Goal: Task Accomplishment & Management: Manage account settings

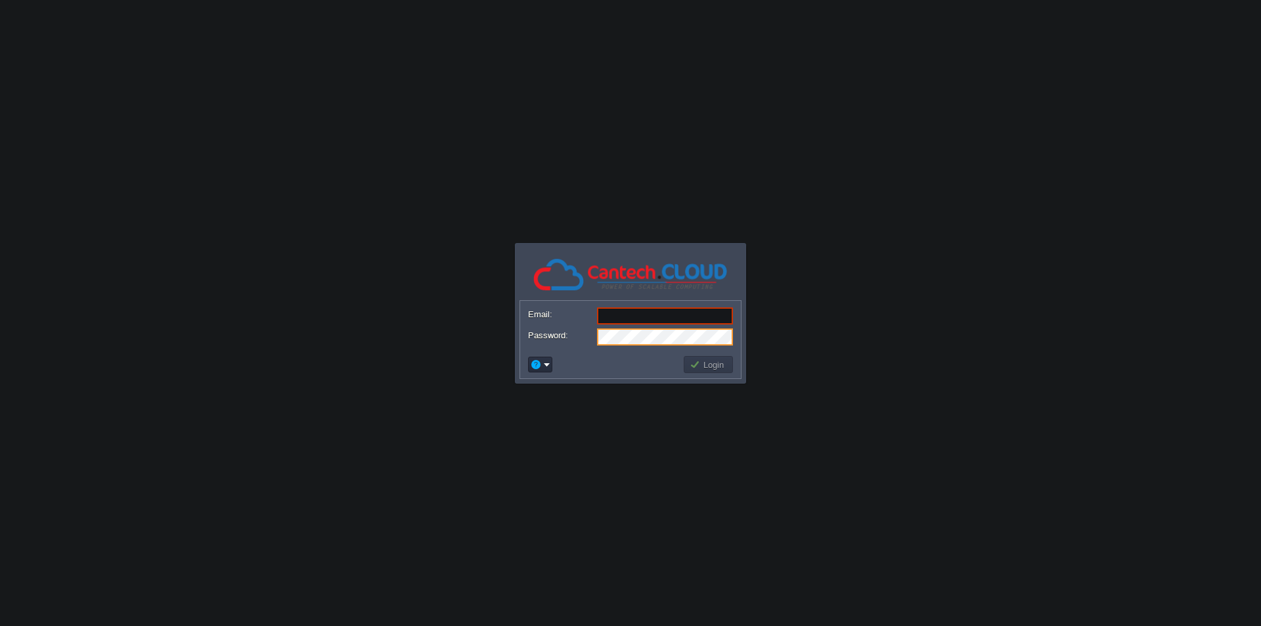
click at [623, 317] on input "Email:" at bounding box center [665, 315] width 136 height 17
paste input "[EMAIL_ADDRESS][DOMAIN_NAME]"
type input "[EMAIL_ADDRESS][DOMAIN_NAME]"
click at [708, 366] on button "Login" at bounding box center [709, 365] width 38 height 12
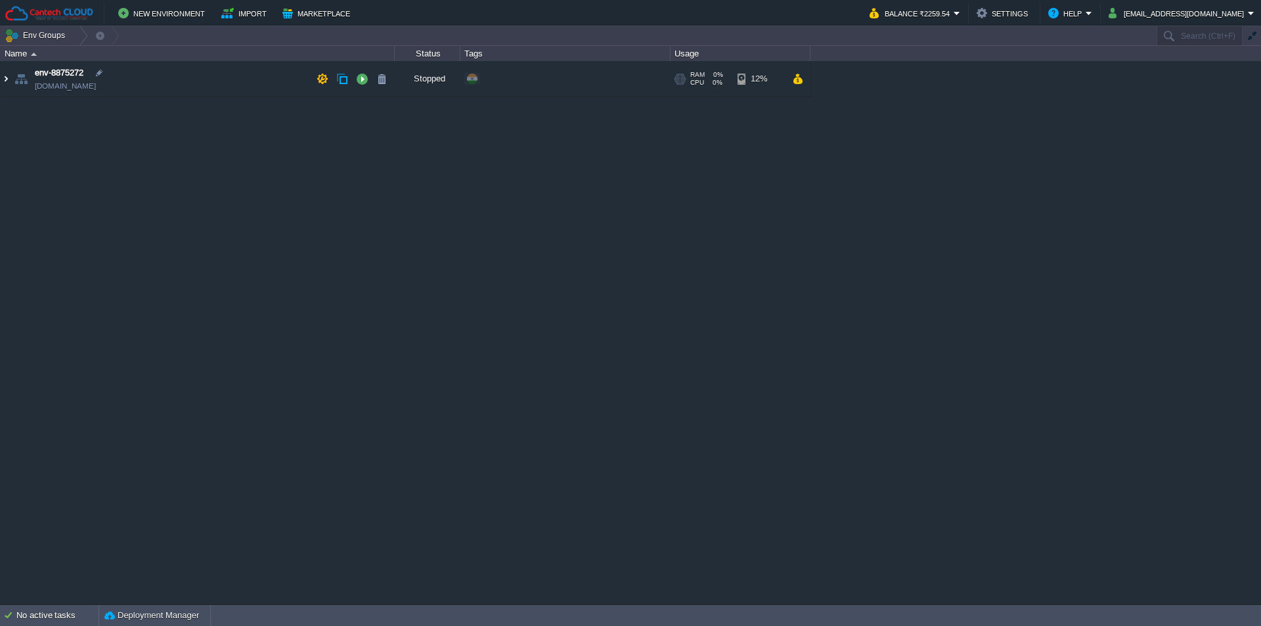
click at [4, 79] on img at bounding box center [6, 78] width 11 height 35
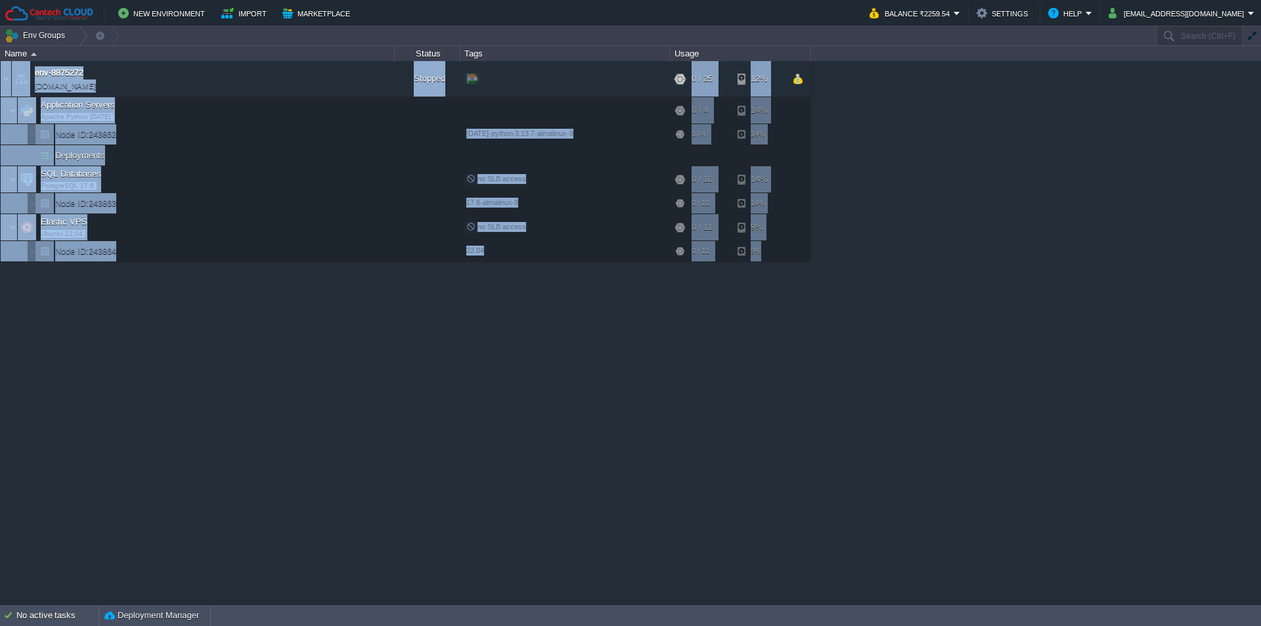
drag, startPoint x: 361, startPoint y: 612, endPoint x: 362, endPoint y: 517, distance: 94.6
click at [362, 517] on body "New Environment Import Marketplace Bonus ₹0.00 Upgrade Account Balance ₹2259.54…" at bounding box center [630, 313] width 1261 height 626
click at [362, 517] on div "env-8875272 env-8875272.in1.cantechcloud.com Stopped + Add to Env Group RAM 0% …" at bounding box center [630, 332] width 1261 height 543
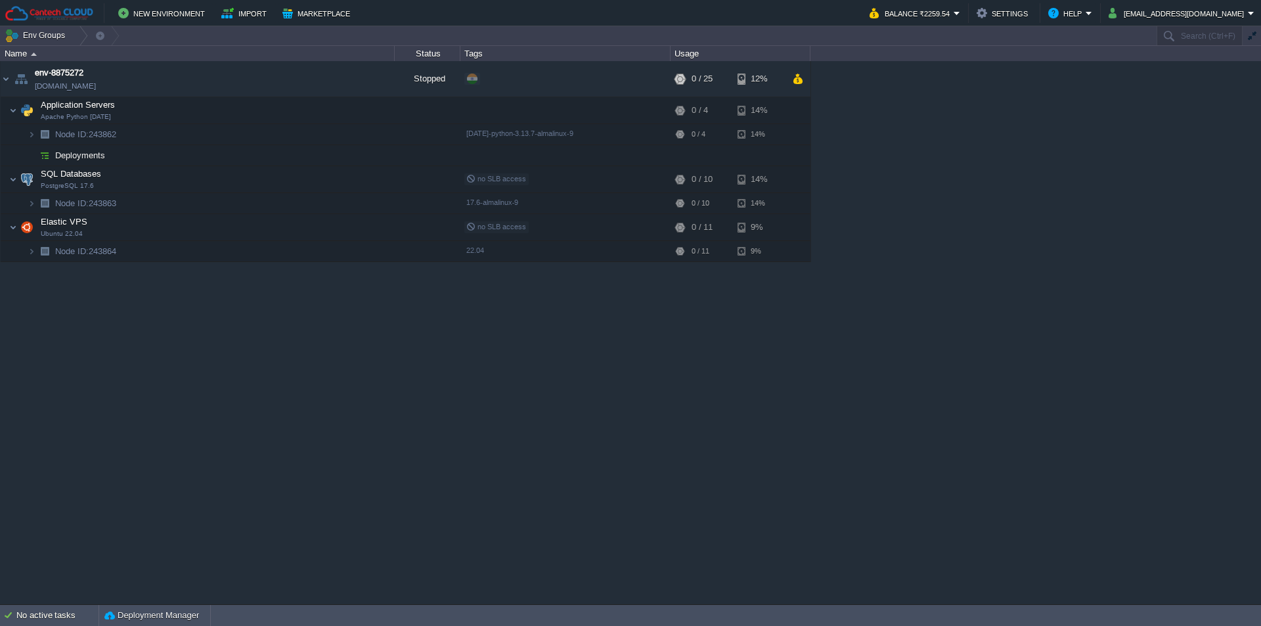
click at [938, 616] on td "No active tasks Deployment Manager" at bounding box center [630, 615] width 1261 height 21
click at [68, 612] on div "No active tasks" at bounding box center [57, 615] width 82 height 21
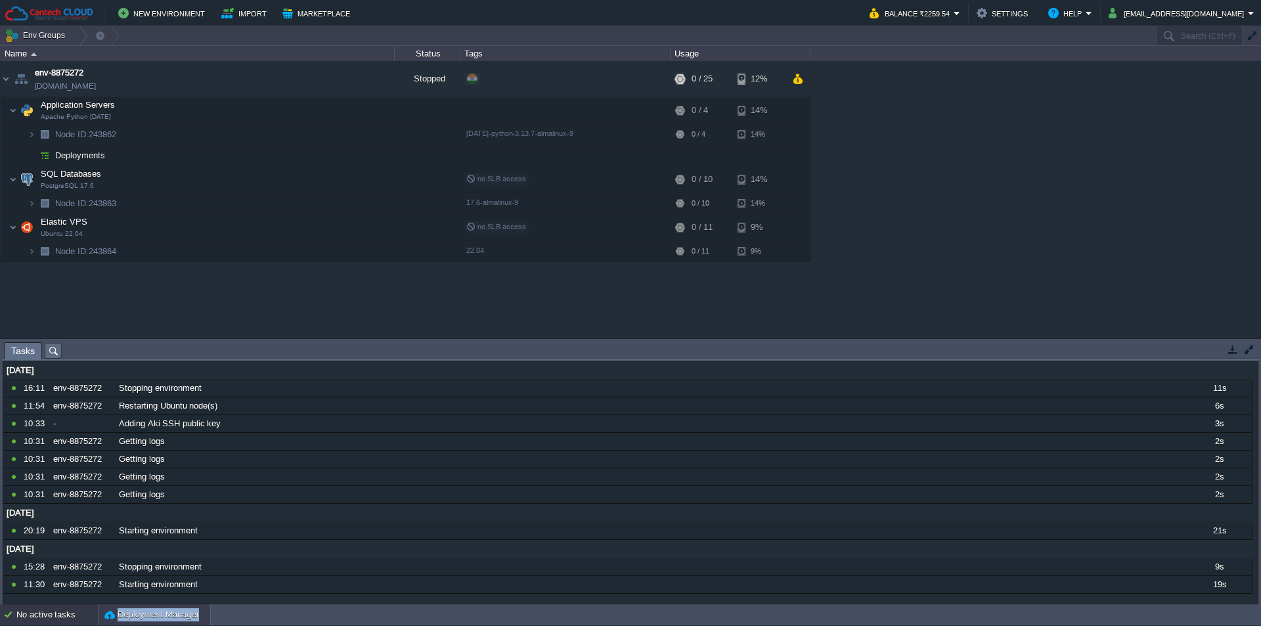
click at [152, 612] on button "Deployment Manager" at bounding box center [151, 614] width 95 height 13
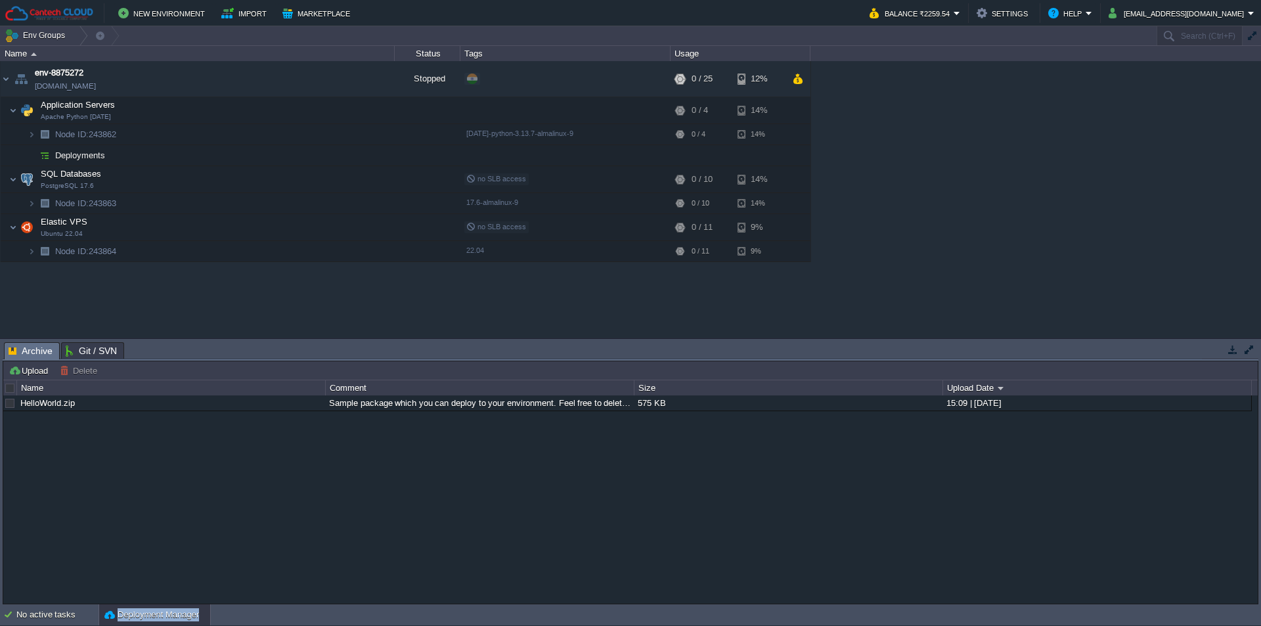
click at [83, 344] on span "Git / SVN" at bounding box center [91, 351] width 51 height 16
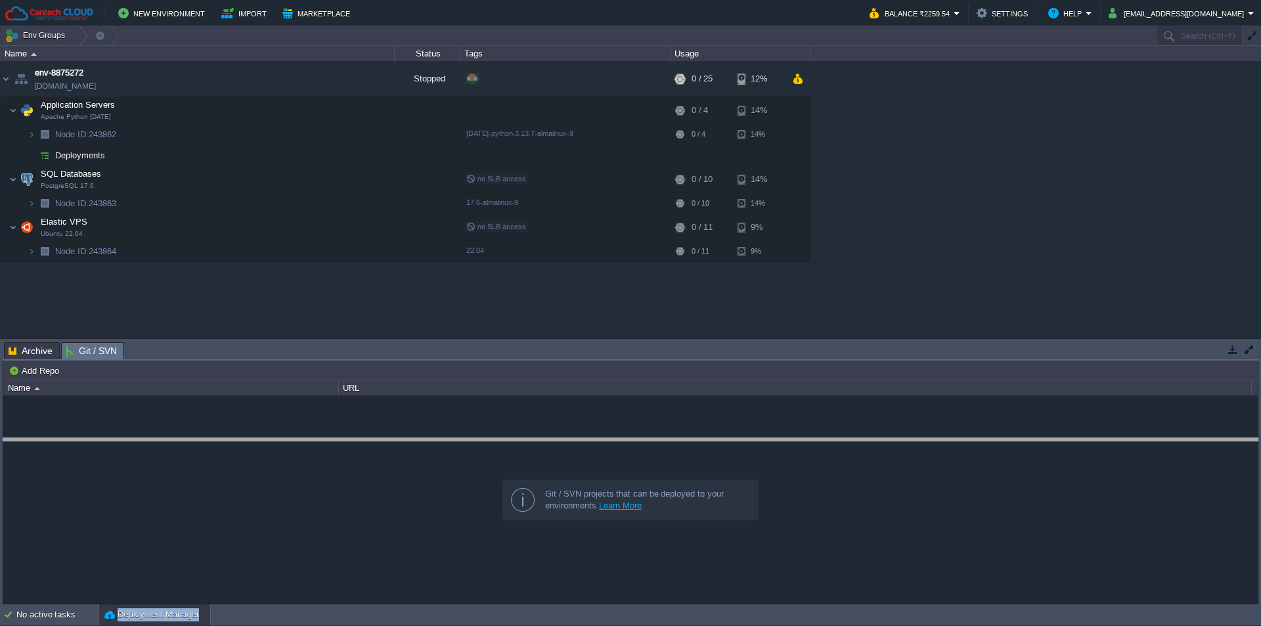
drag, startPoint x: 254, startPoint y: 359, endPoint x: 261, endPoint y: 442, distance: 83.1
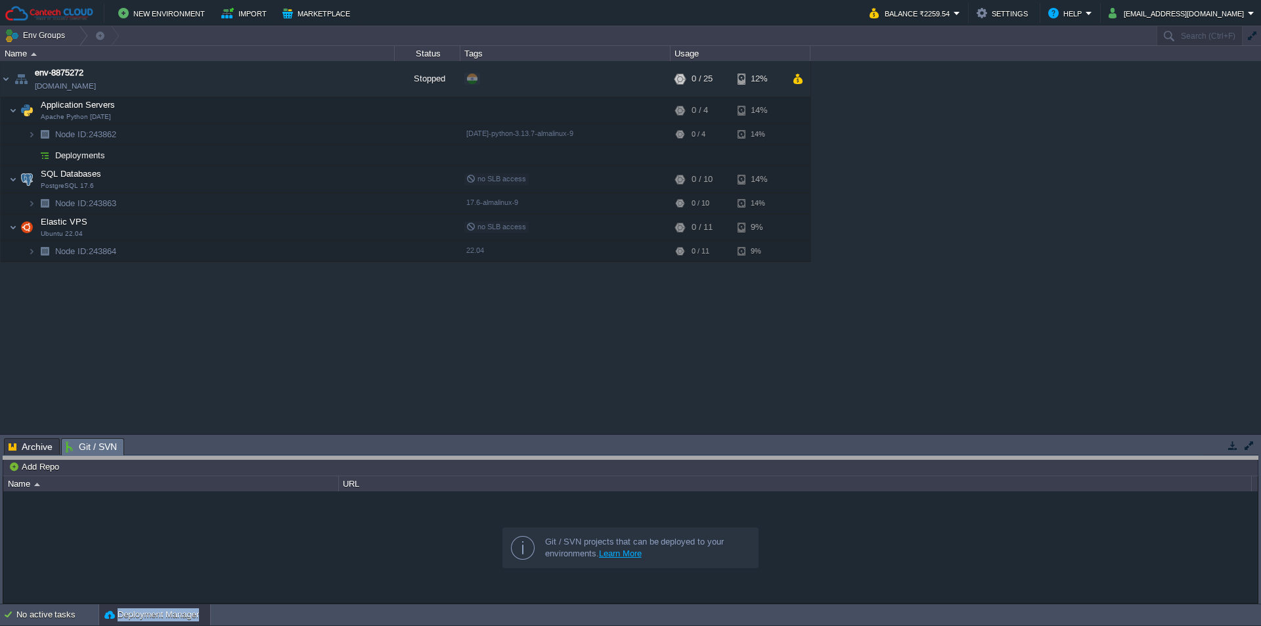
drag, startPoint x: 261, startPoint y: 442, endPoint x: 262, endPoint y: 449, distance: 6.6
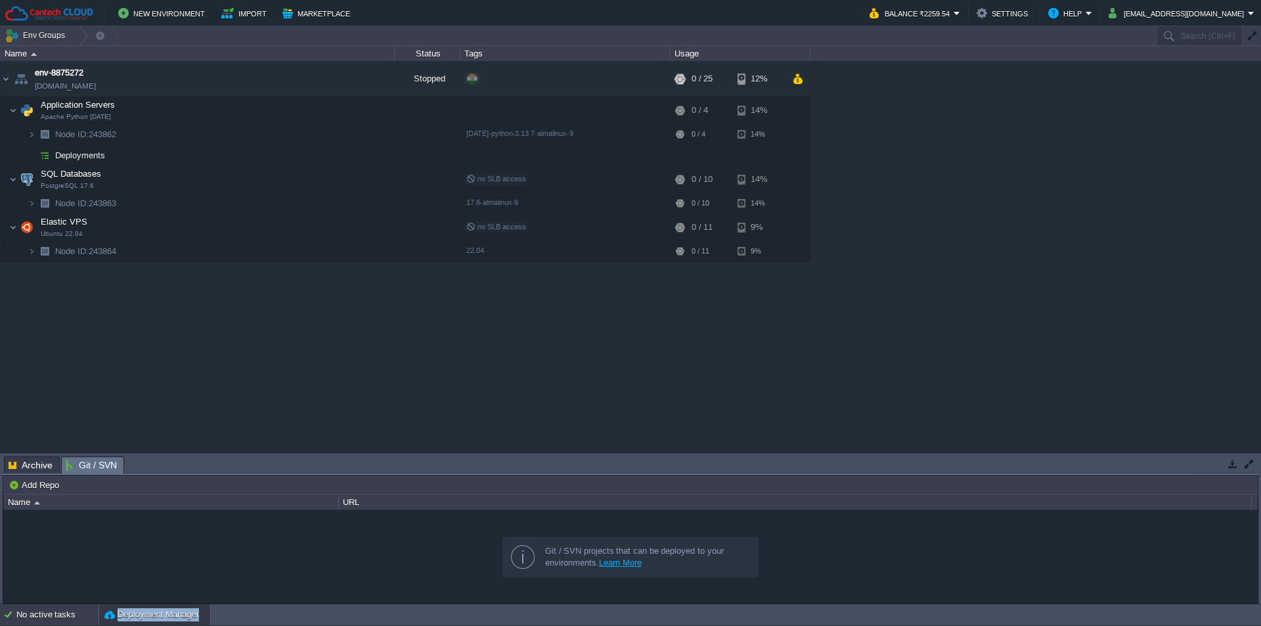
click at [63, 622] on div "No active tasks" at bounding box center [57, 614] width 82 height 21
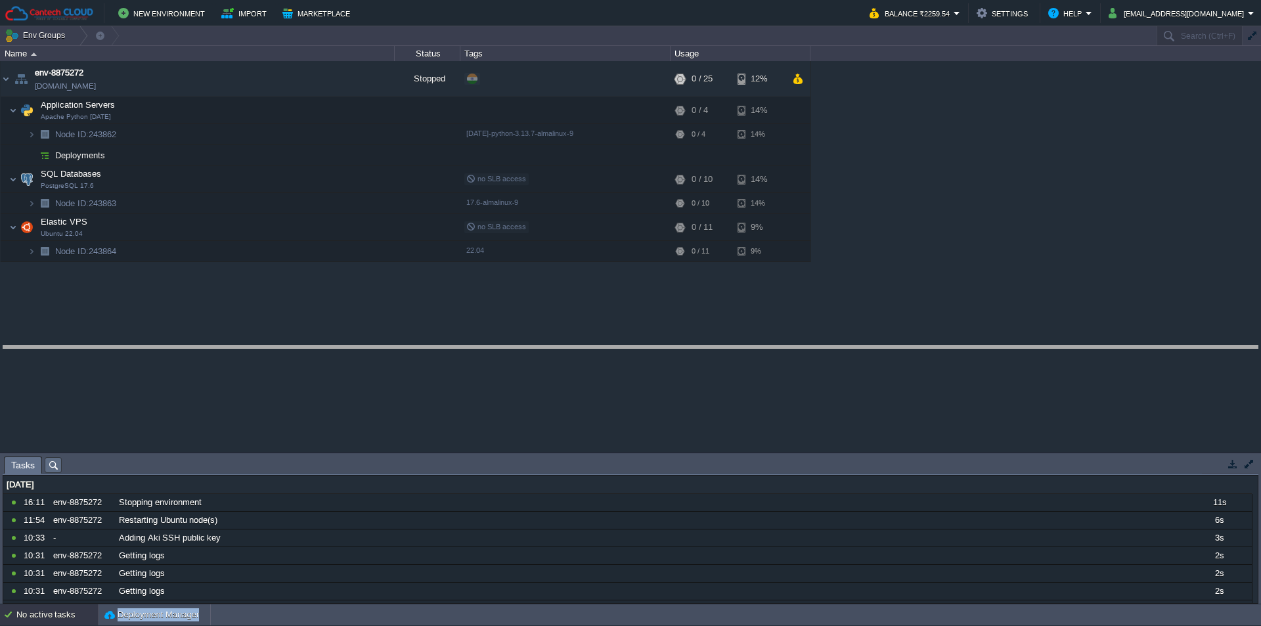
drag, startPoint x: 254, startPoint y: 465, endPoint x: 257, endPoint y: 354, distance: 111.1
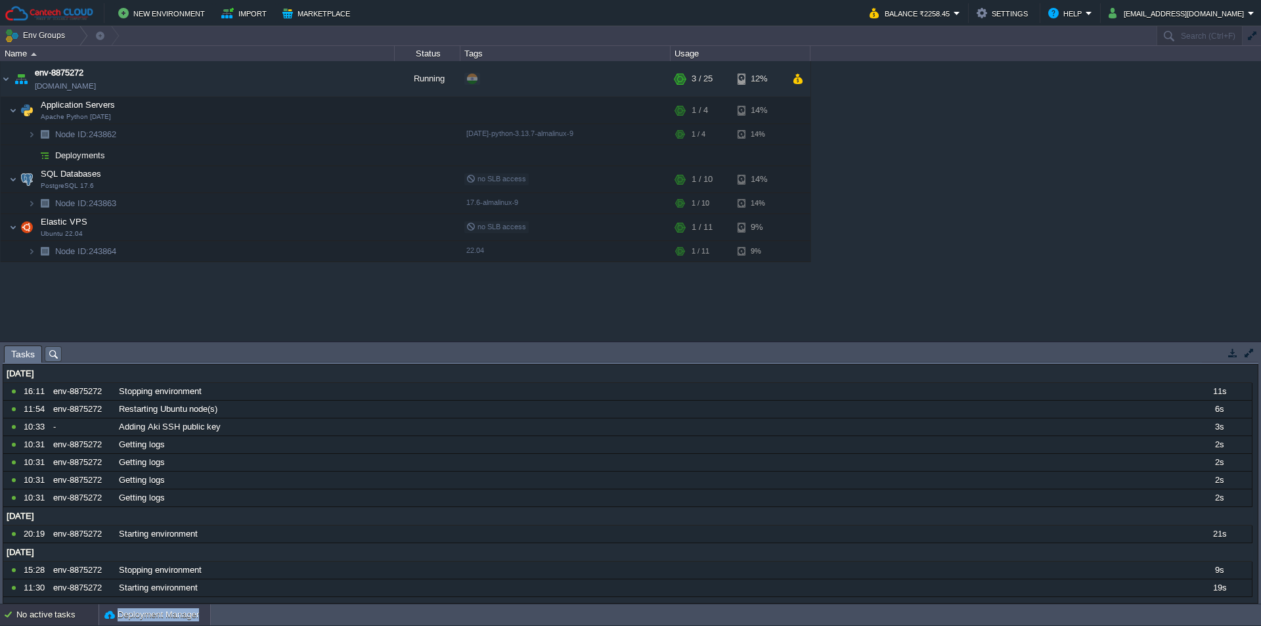
click at [153, 621] on button "Deployment Manager" at bounding box center [151, 614] width 95 height 13
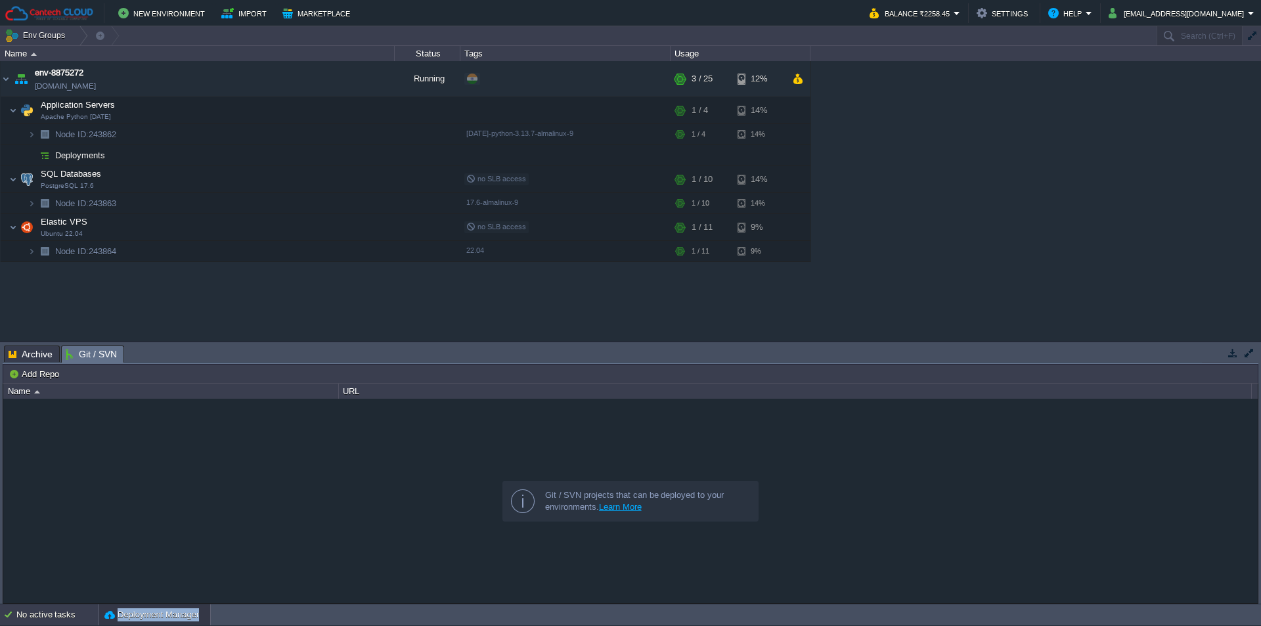
click at [68, 619] on div "No active tasks" at bounding box center [57, 614] width 82 height 21
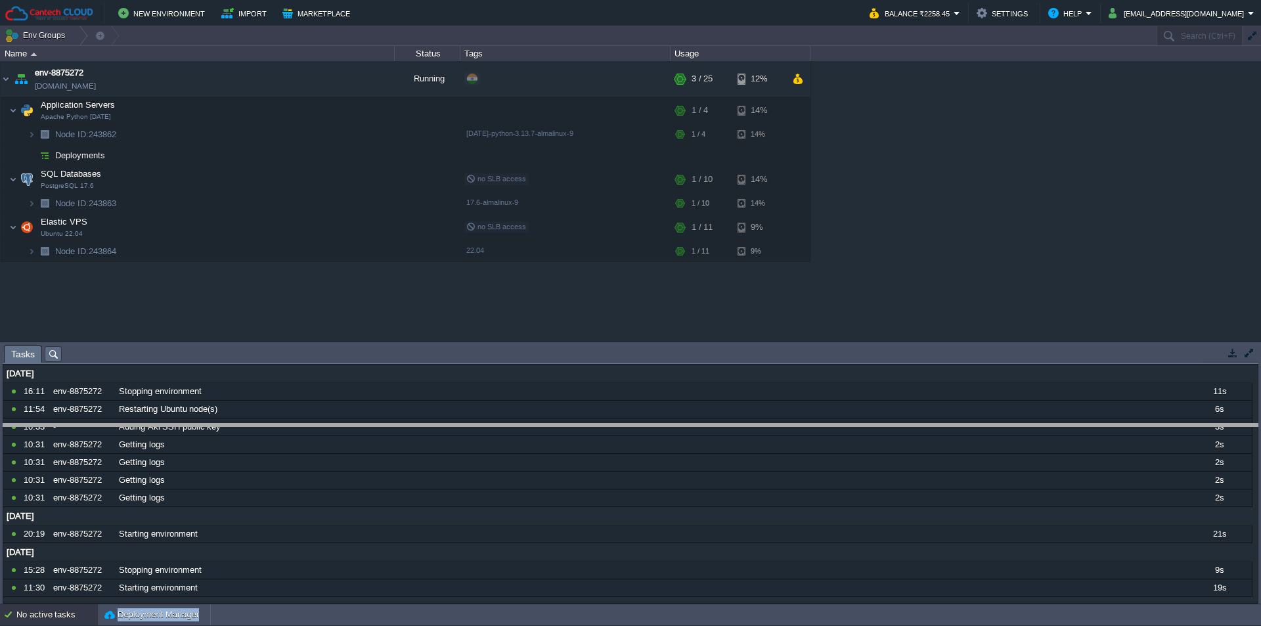
drag, startPoint x: 183, startPoint y: 349, endPoint x: 200, endPoint y: 428, distance: 79.9
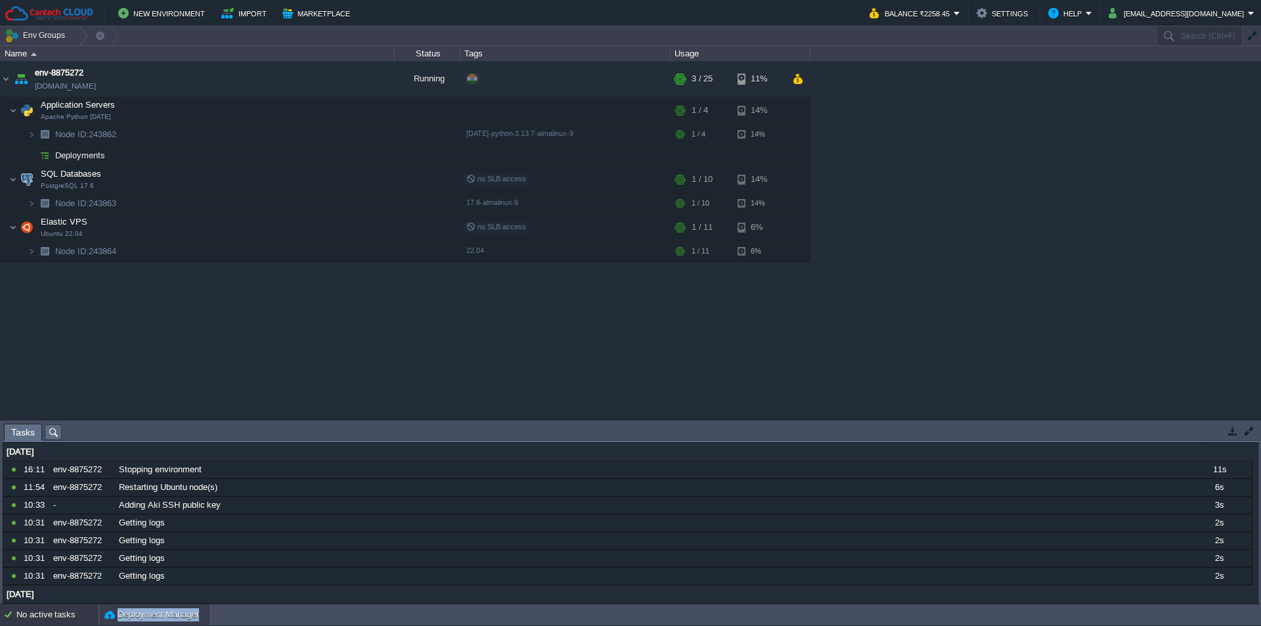
click at [149, 620] on button "Deployment Manager" at bounding box center [151, 614] width 95 height 13
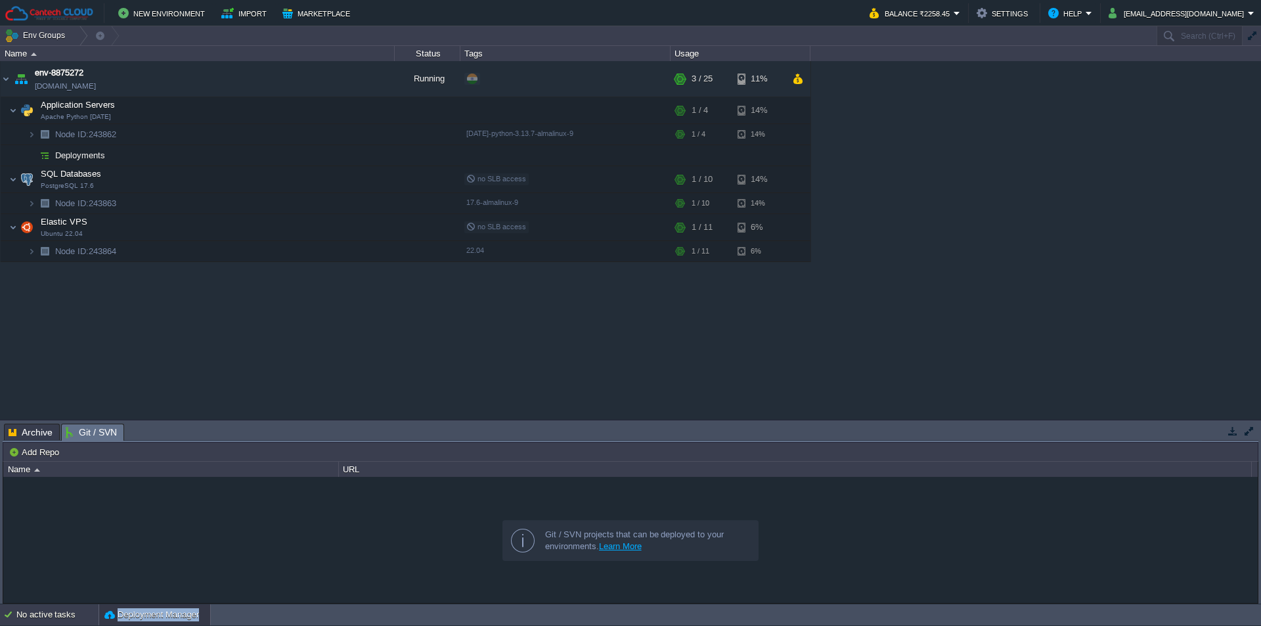
click at [63, 615] on div "No active tasks" at bounding box center [57, 614] width 82 height 21
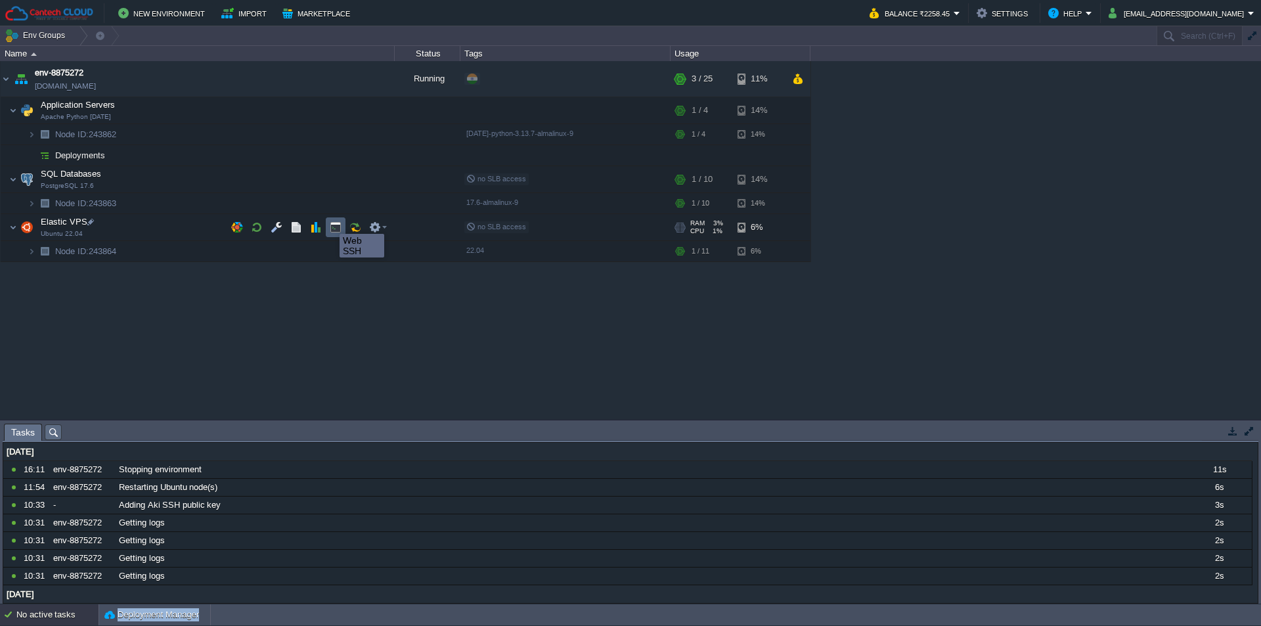
click at [330, 222] on button "button" at bounding box center [336, 227] width 12 height 12
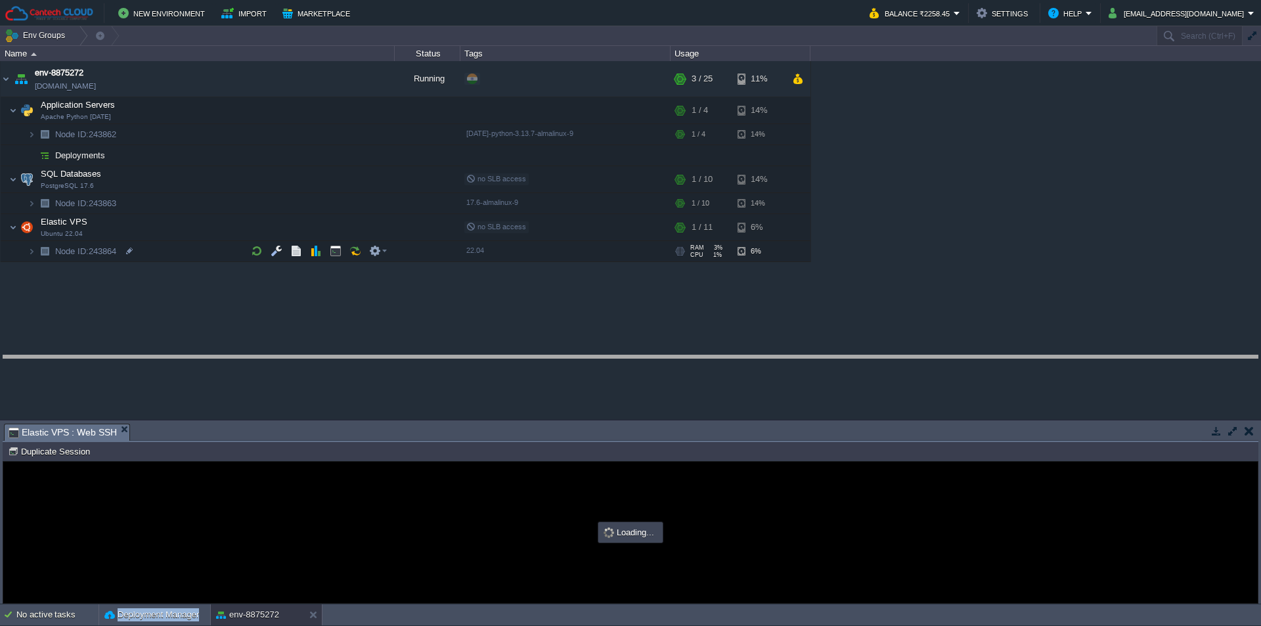
drag, startPoint x: 273, startPoint y: 429, endPoint x: 271, endPoint y: 361, distance: 68.4
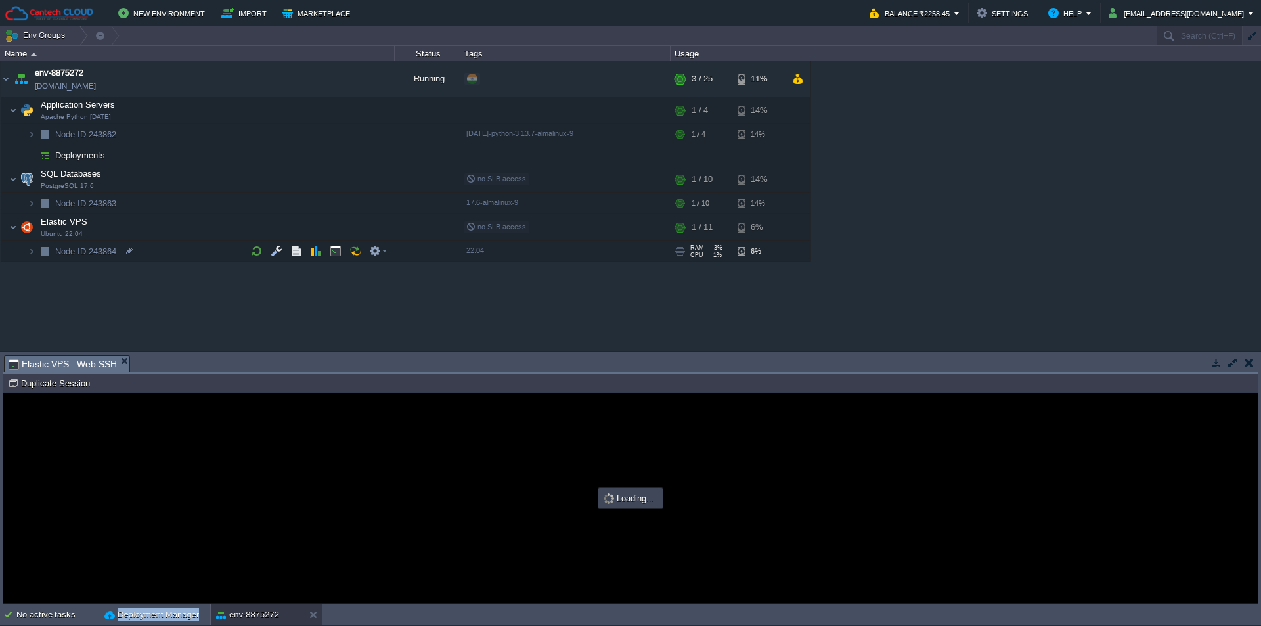
type input "#000000"
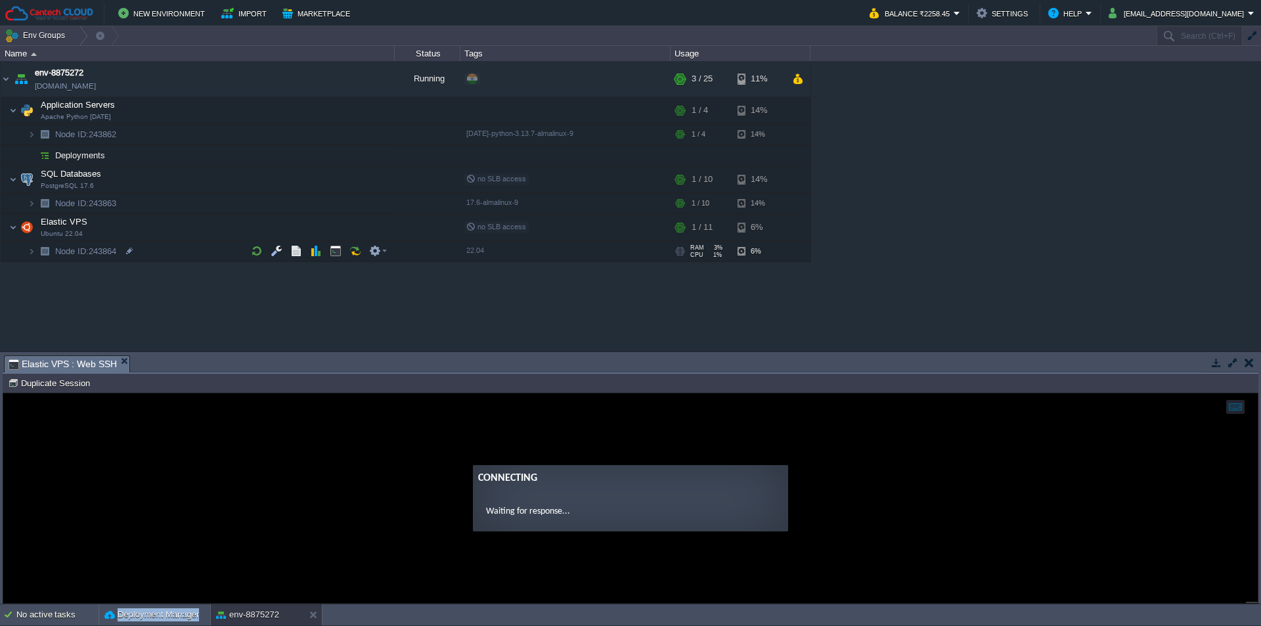
click at [459, 612] on td "No active tasks Deployment Manager env-8875272" at bounding box center [630, 614] width 1261 height 21
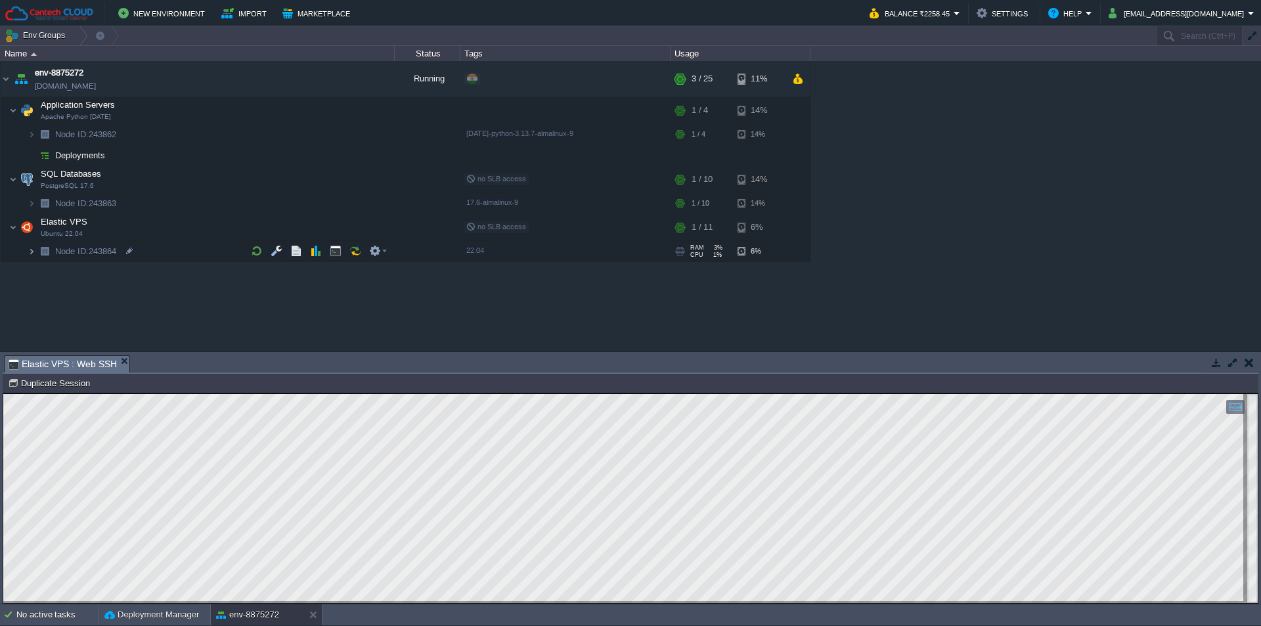
click at [33, 250] on img at bounding box center [32, 251] width 8 height 20
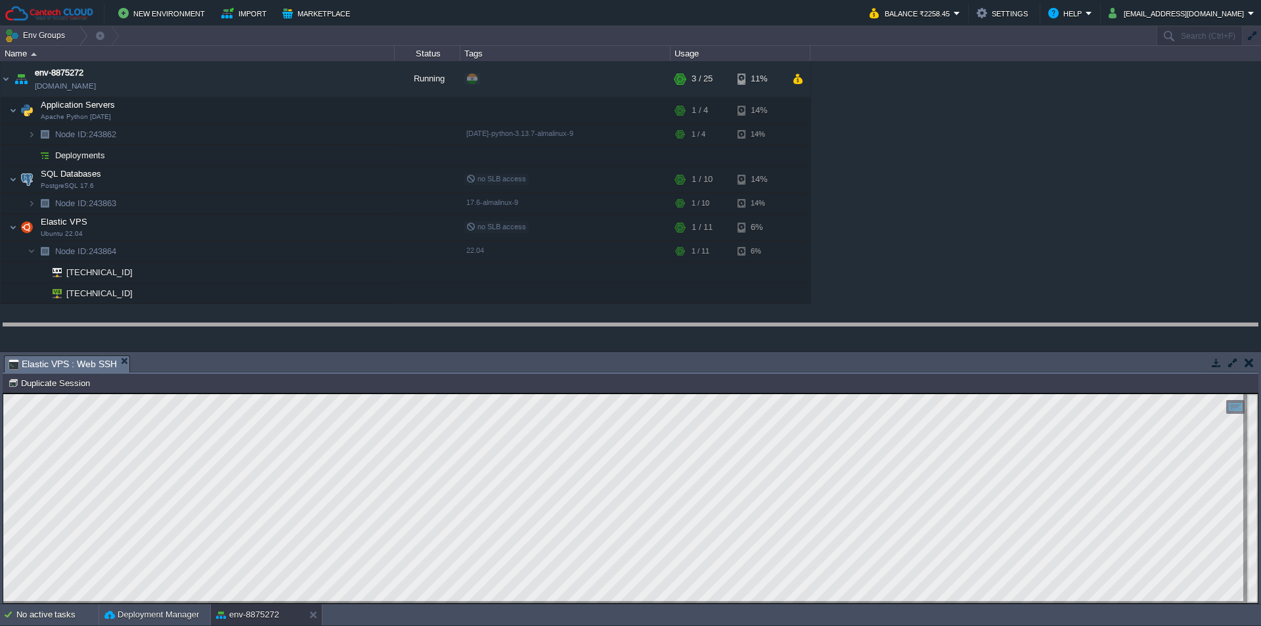
drag, startPoint x: 518, startPoint y: 361, endPoint x: 520, endPoint y: 326, distance: 34.8
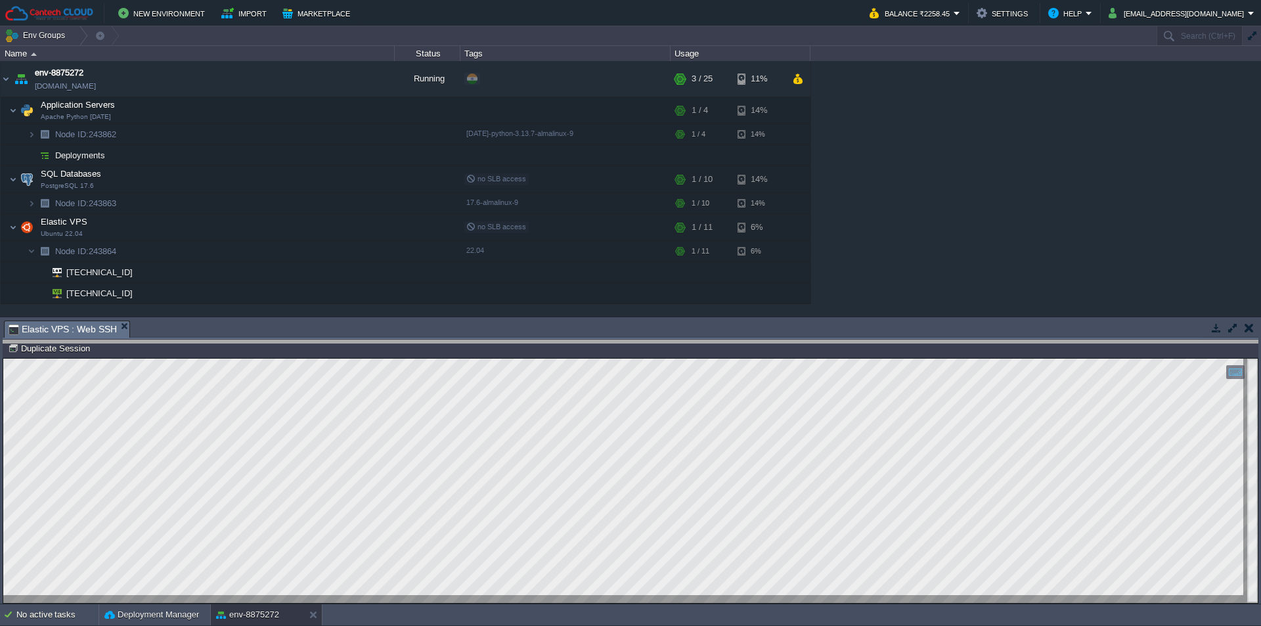
drag, startPoint x: 520, startPoint y: 326, endPoint x: 518, endPoint y: 334, distance: 8.8
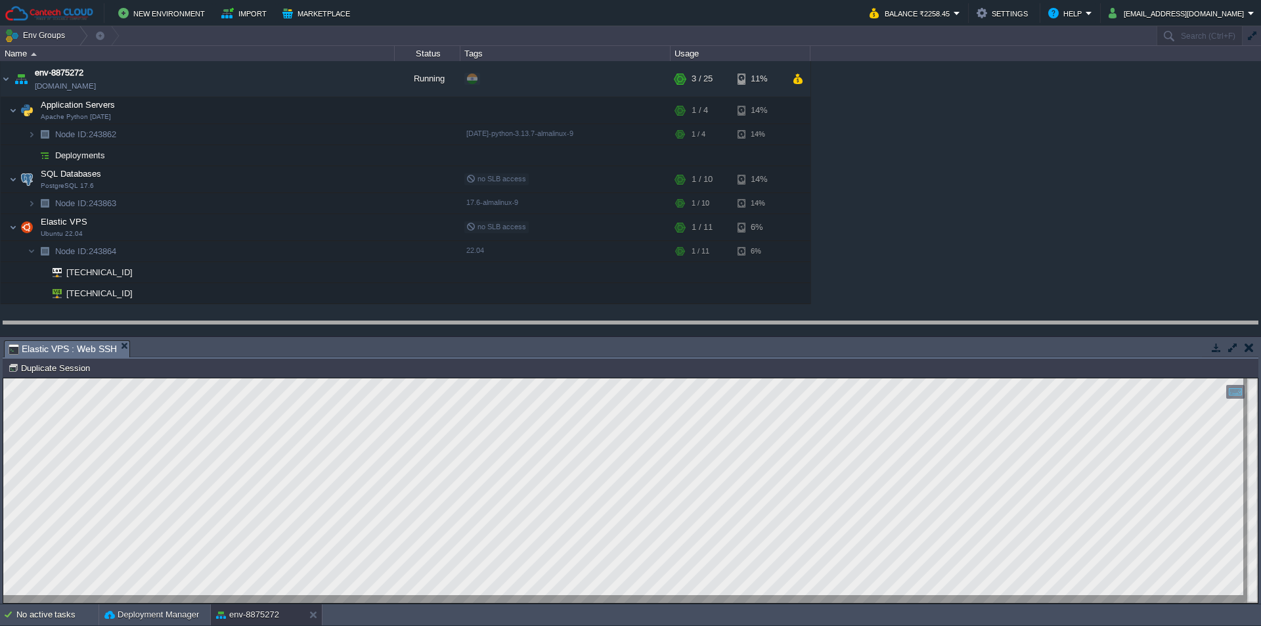
drag, startPoint x: 570, startPoint y: 353, endPoint x: 575, endPoint y: 334, distance: 19.6
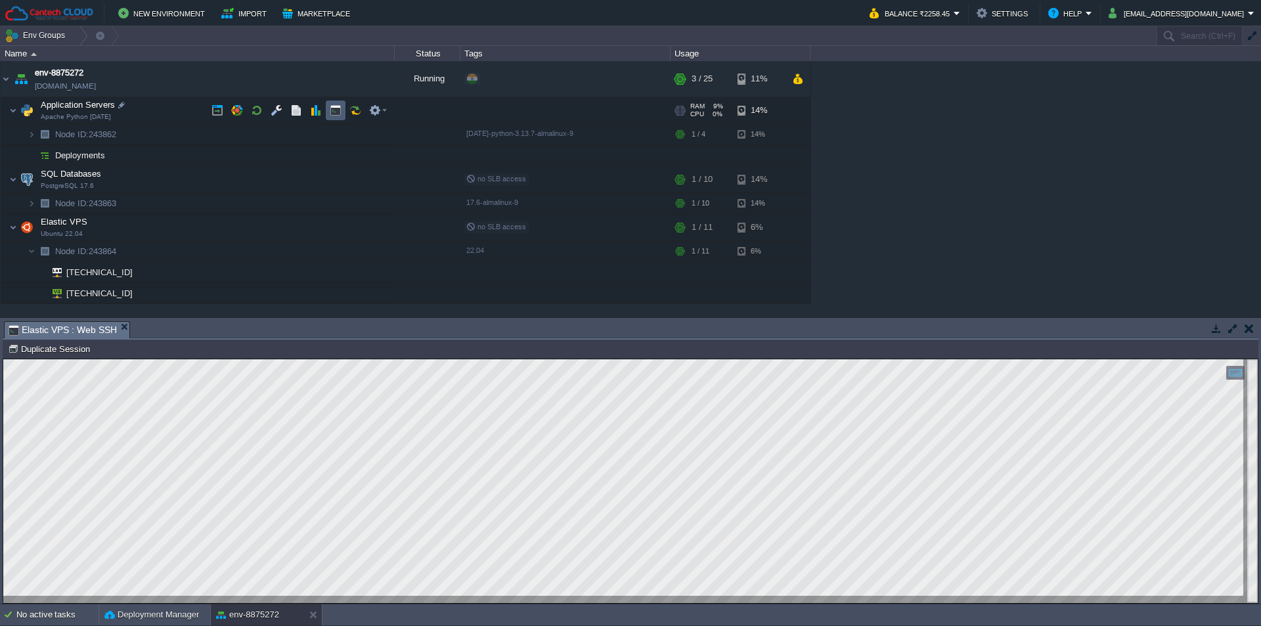
drag, startPoint x: 332, startPoint y: 107, endPoint x: 259, endPoint y: 238, distance: 150.3
click at [332, 107] on button "button" at bounding box center [336, 110] width 12 height 12
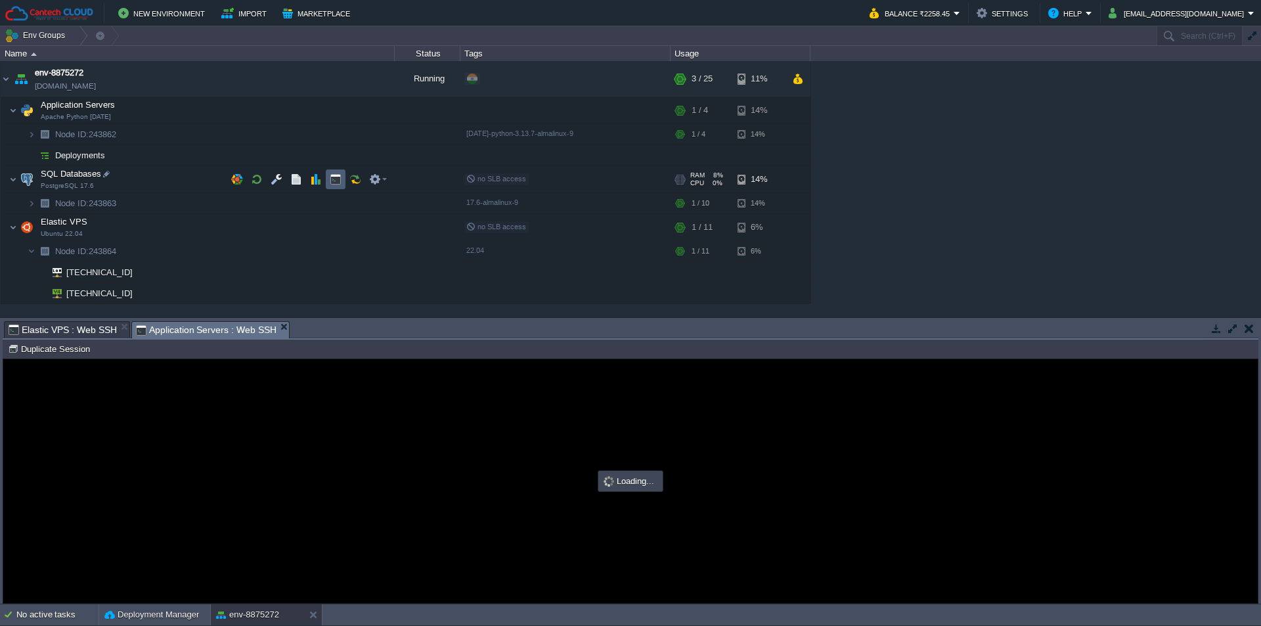
type input "#000000"
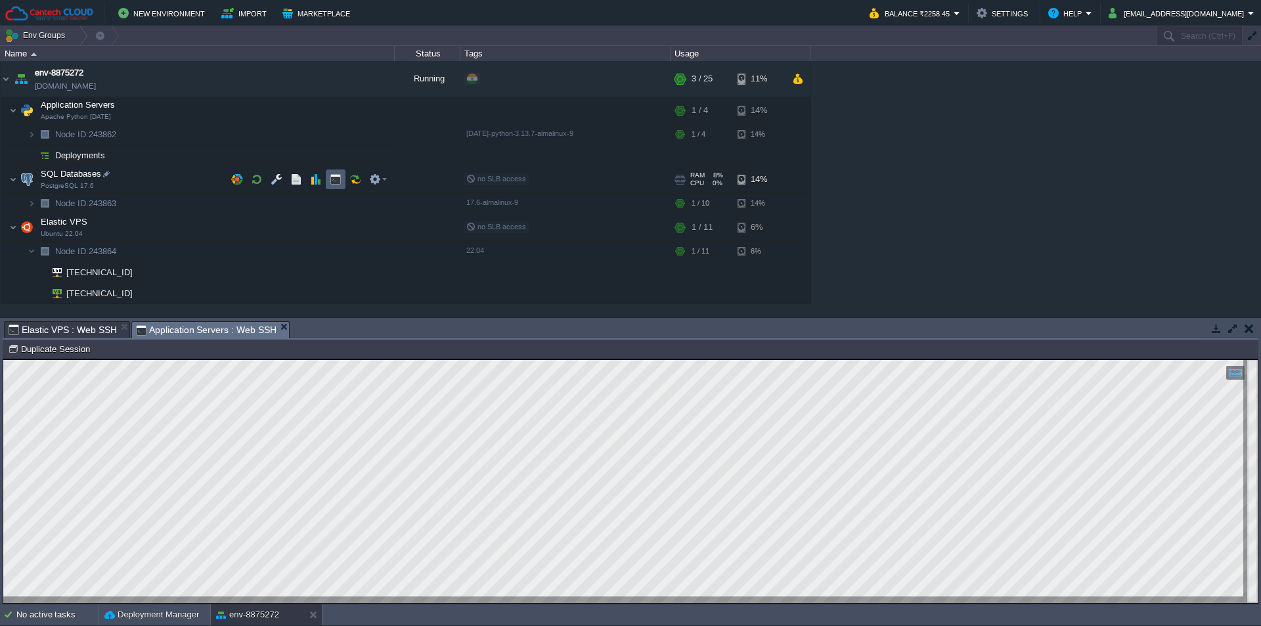
click at [332, 181] on button "button" at bounding box center [336, 179] width 12 height 12
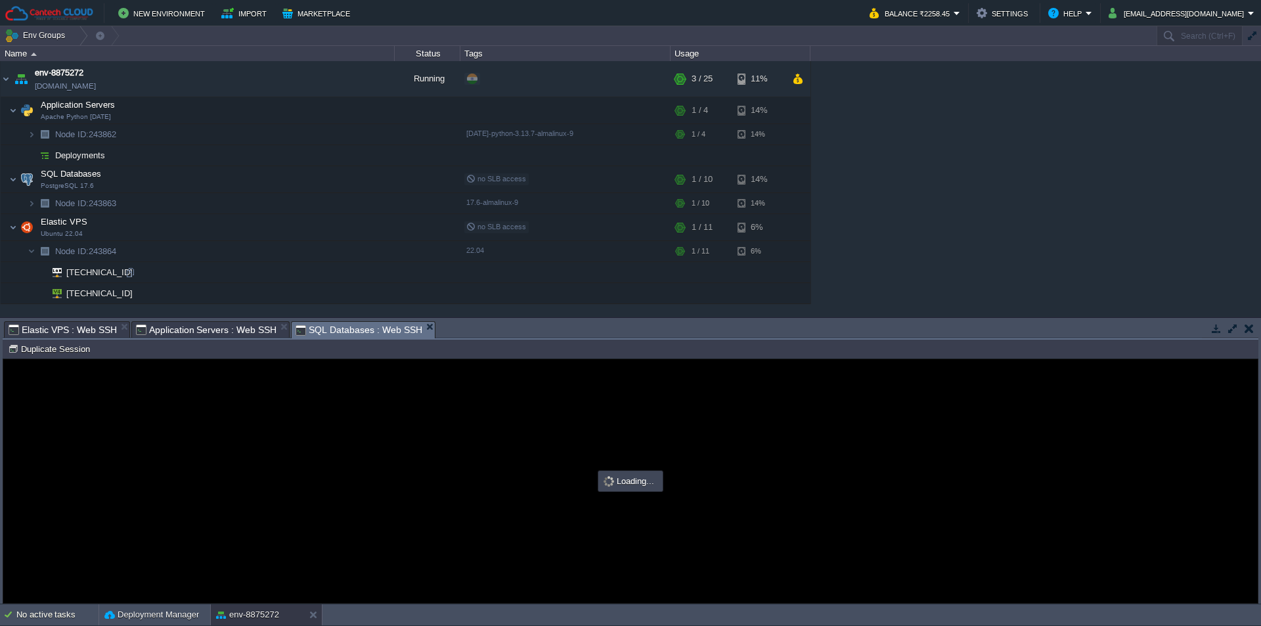
type input "#000000"
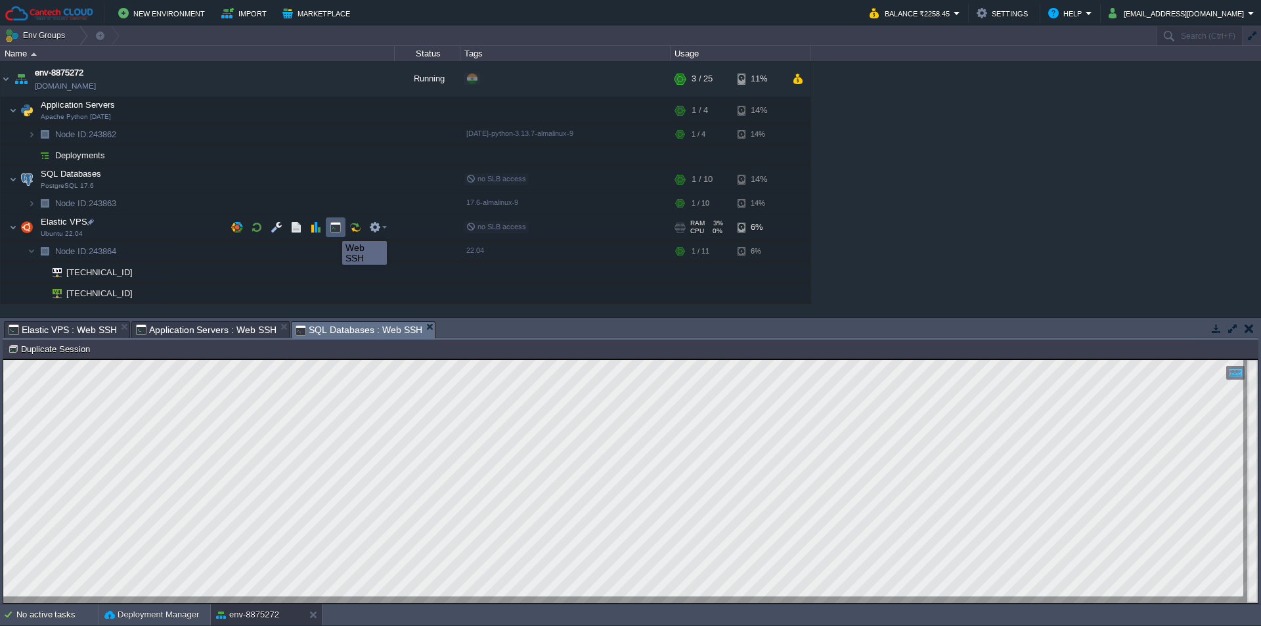
click at [332, 229] on button "button" at bounding box center [336, 227] width 12 height 12
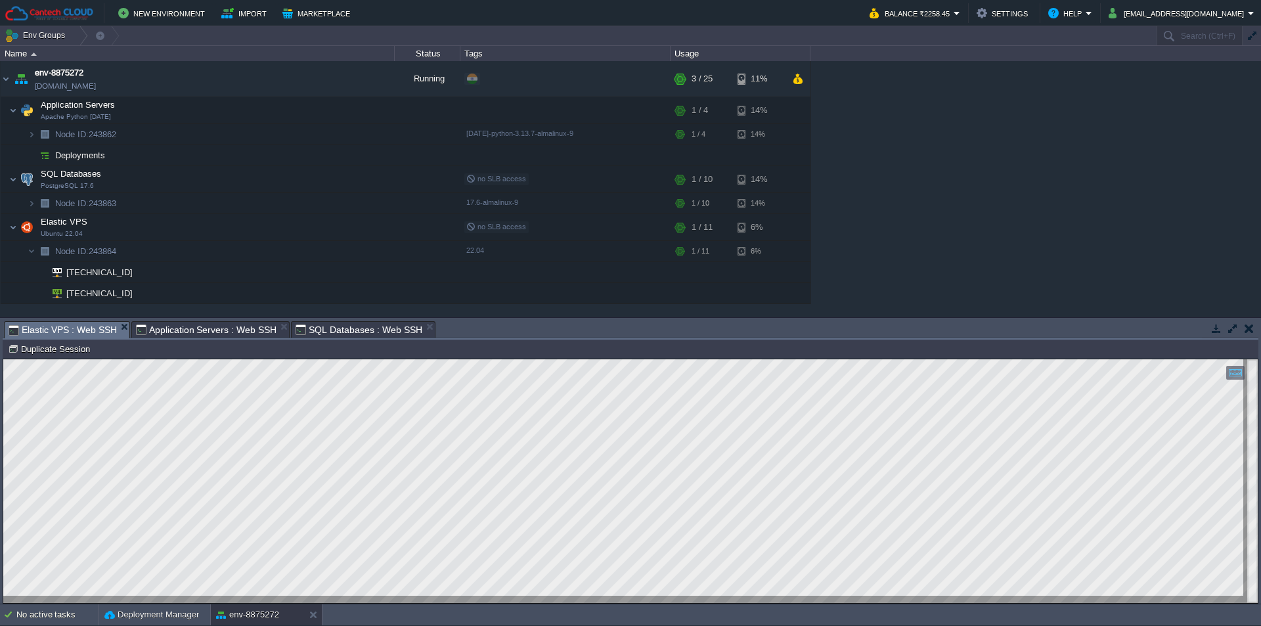
click at [116, 330] on em "Elastic VPS : Web SSH" at bounding box center [69, 330] width 121 height 16
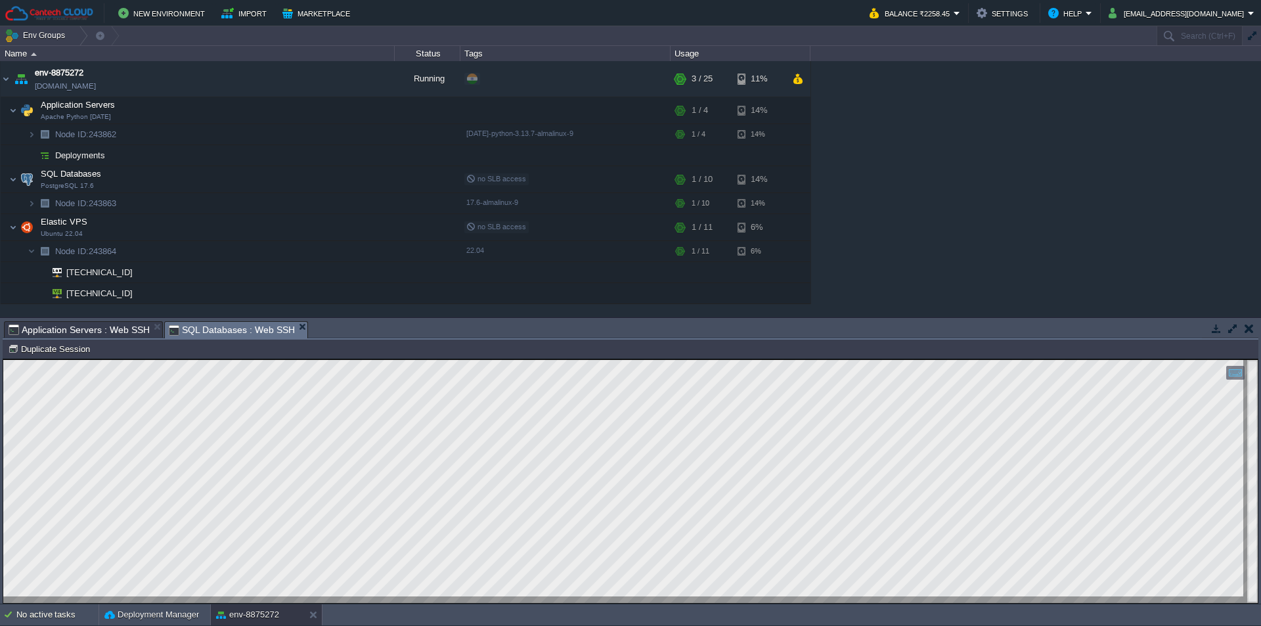
click at [118, 327] on span "Application Servers : Web SSH" at bounding box center [79, 330] width 141 height 16
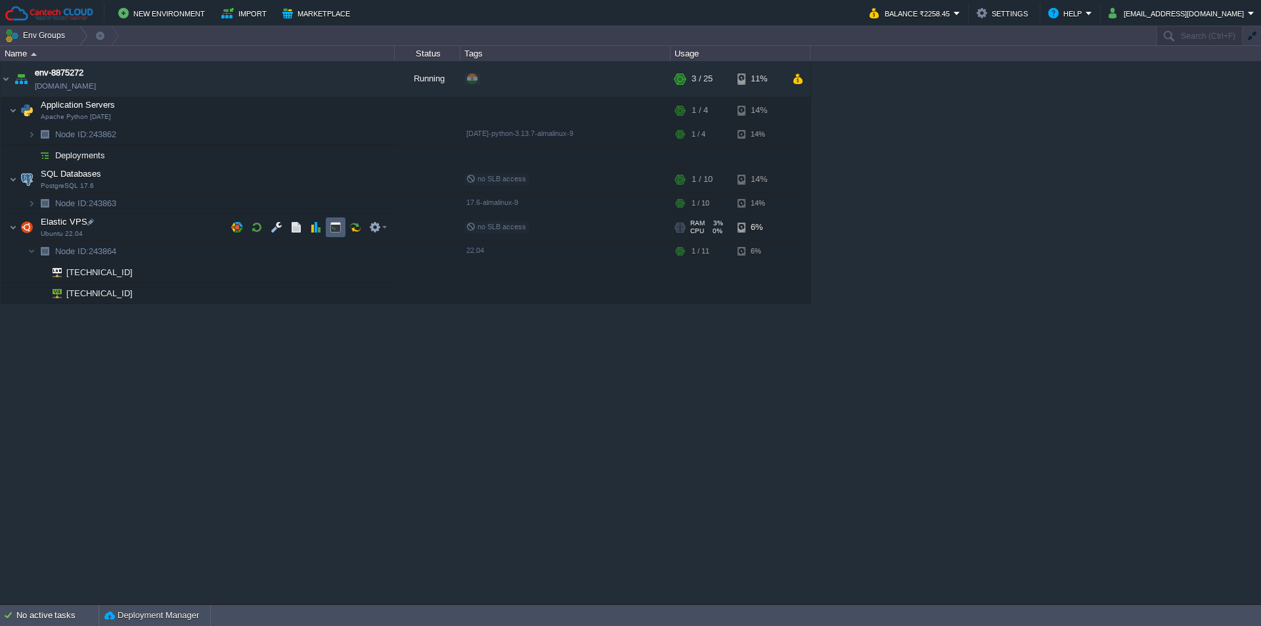
click at [331, 226] on button "button" at bounding box center [336, 227] width 12 height 12
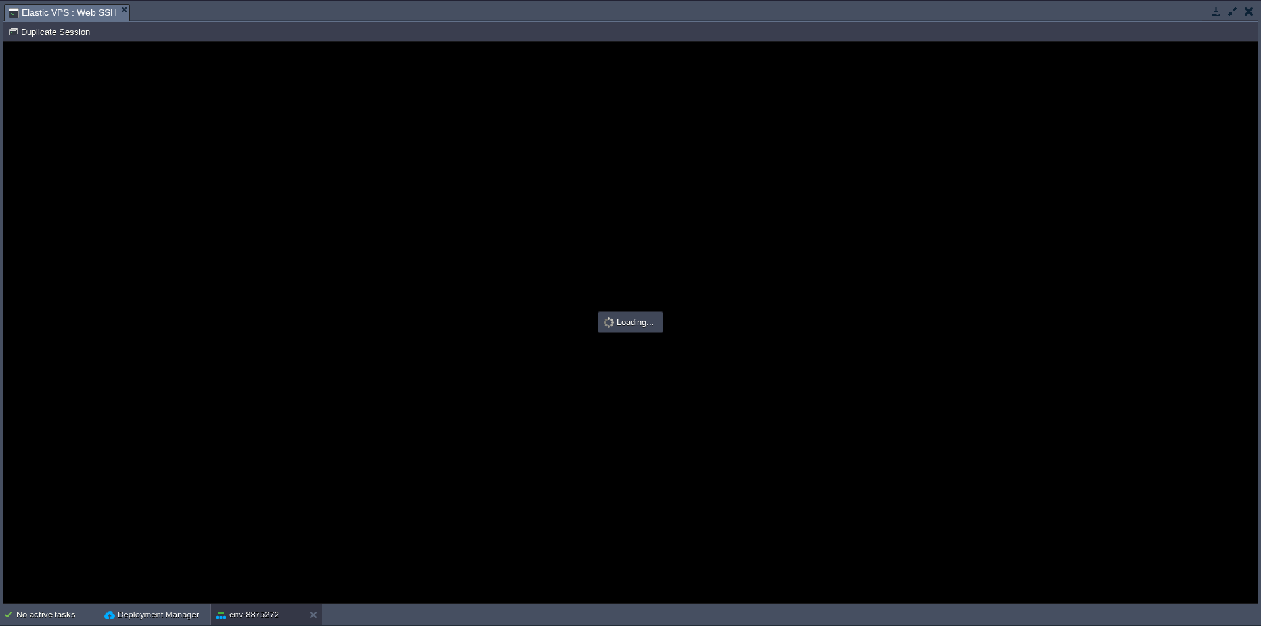
type input "#000000"
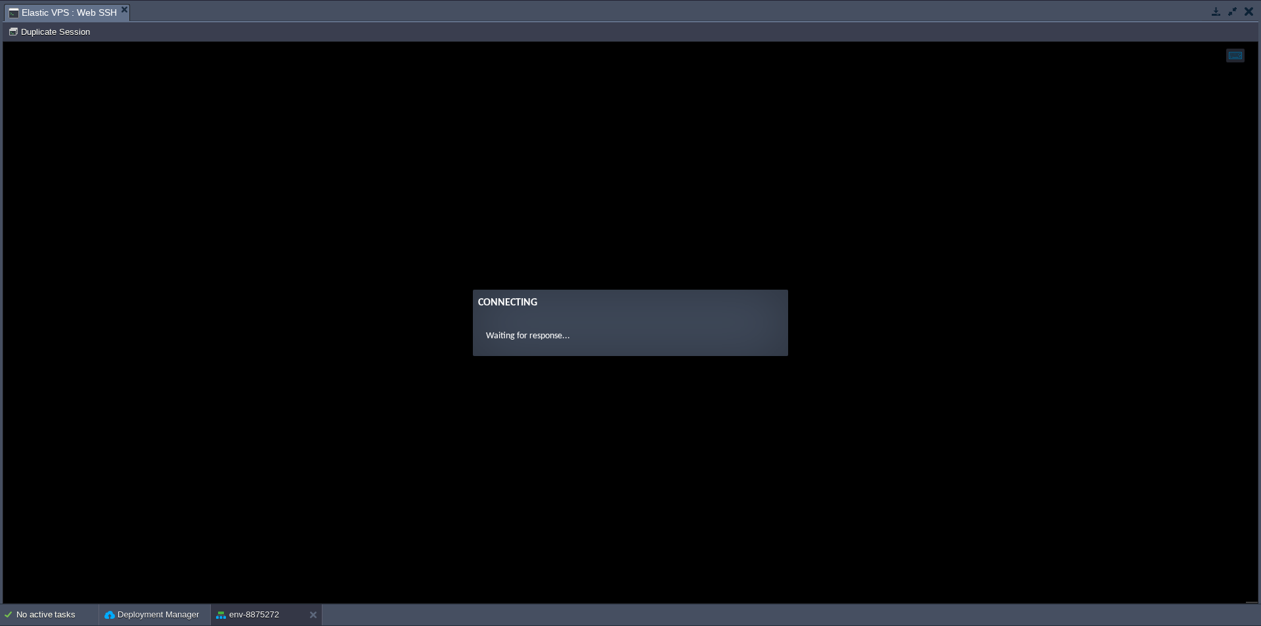
click at [1228, 13] on button "button" at bounding box center [1233, 11] width 12 height 12
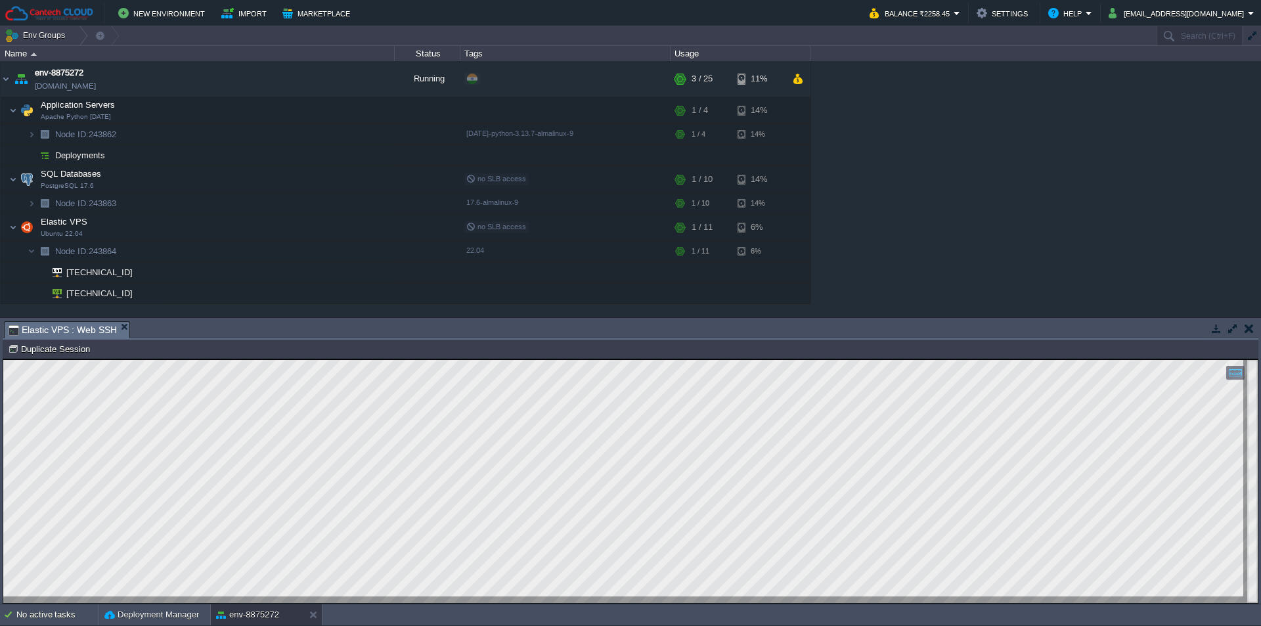
click at [1249, 323] on button "button" at bounding box center [1249, 329] width 9 height 12
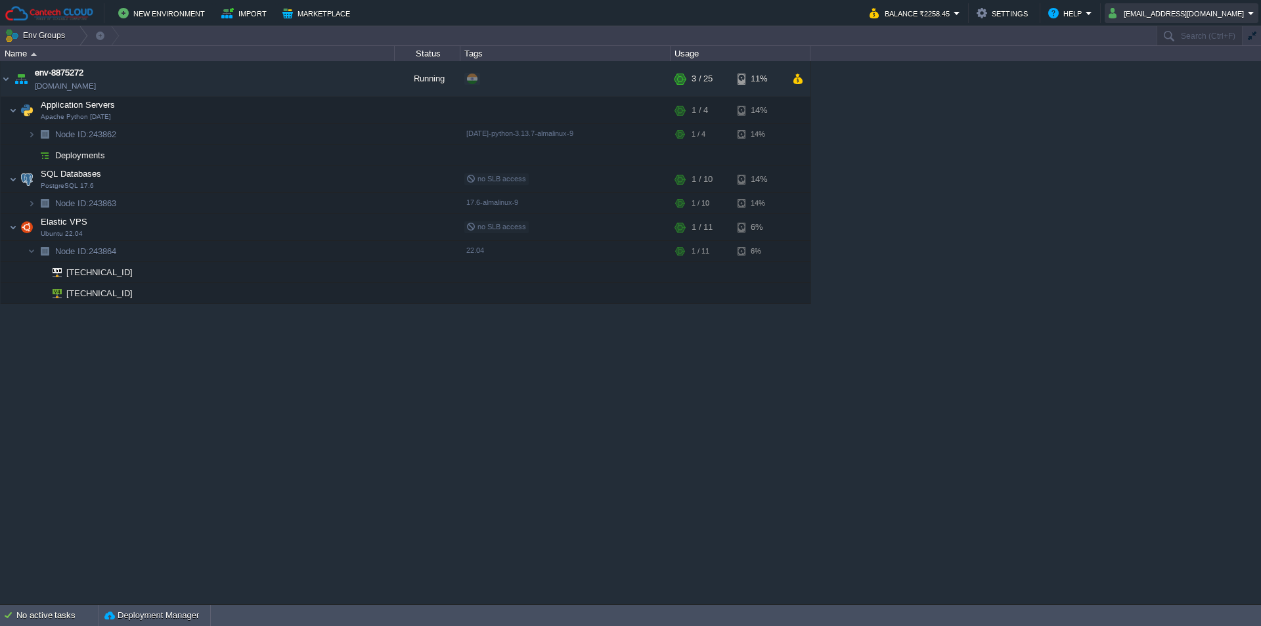
click at [1216, 17] on button "[EMAIL_ADDRESS][DOMAIN_NAME]" at bounding box center [1178, 13] width 139 height 16
click at [1188, 70] on span "Sign out" at bounding box center [1192, 69] width 32 height 10
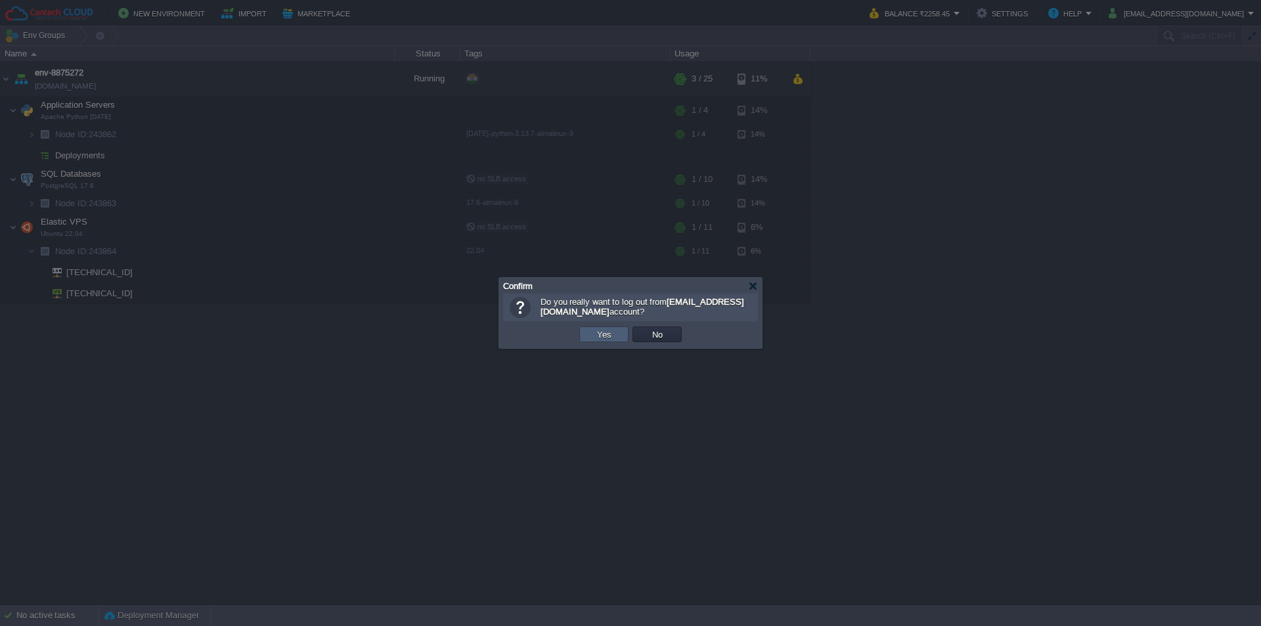
click at [603, 334] on button "Yes" at bounding box center [604, 334] width 22 height 12
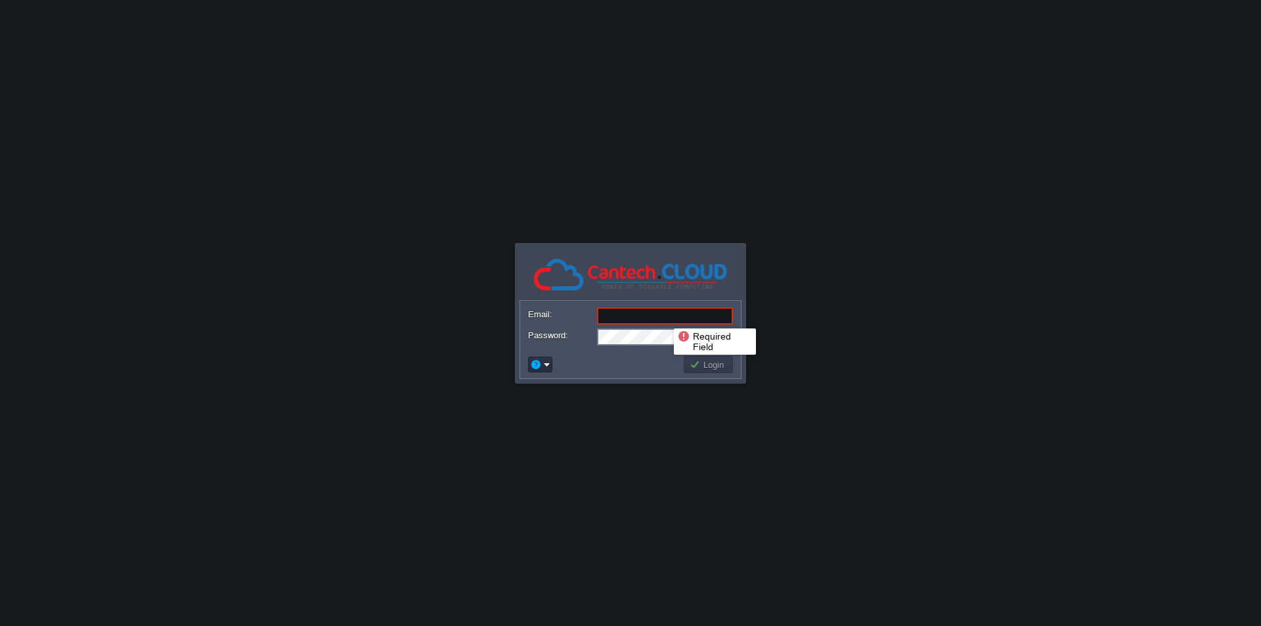
click at [664, 317] on input "Email:" at bounding box center [665, 315] width 136 height 17
click at [650, 311] on input "Email:" at bounding box center [665, 315] width 136 height 17
click at [631, 319] on input "Email:" at bounding box center [665, 315] width 136 height 17
click at [618, 319] on input "Email:" at bounding box center [665, 315] width 136 height 17
click at [598, 264] on img at bounding box center [630, 275] width 197 height 36
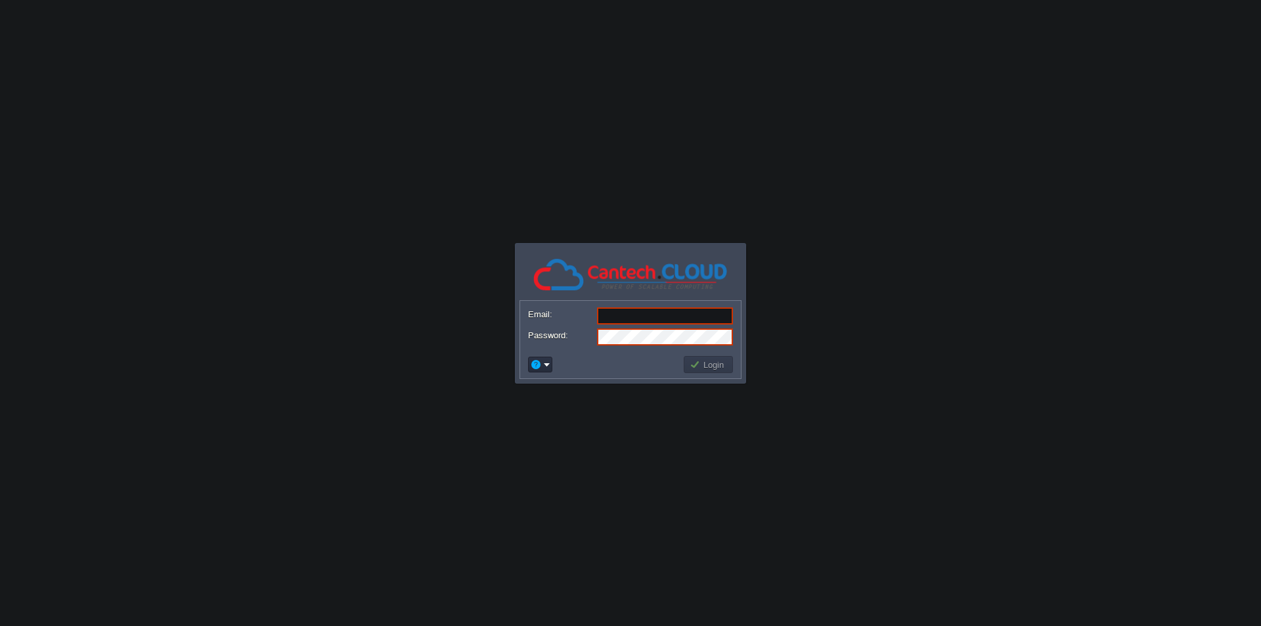
click at [560, 267] on img at bounding box center [630, 275] width 197 height 36
click at [640, 317] on input "Email:" at bounding box center [665, 315] width 136 height 17
paste input "[EMAIL_ADDRESS][DOMAIN_NAME]"
type input "[EMAIL_ADDRESS][DOMAIN_NAME]"
click at [688, 367] on td "Login" at bounding box center [708, 364] width 49 height 17
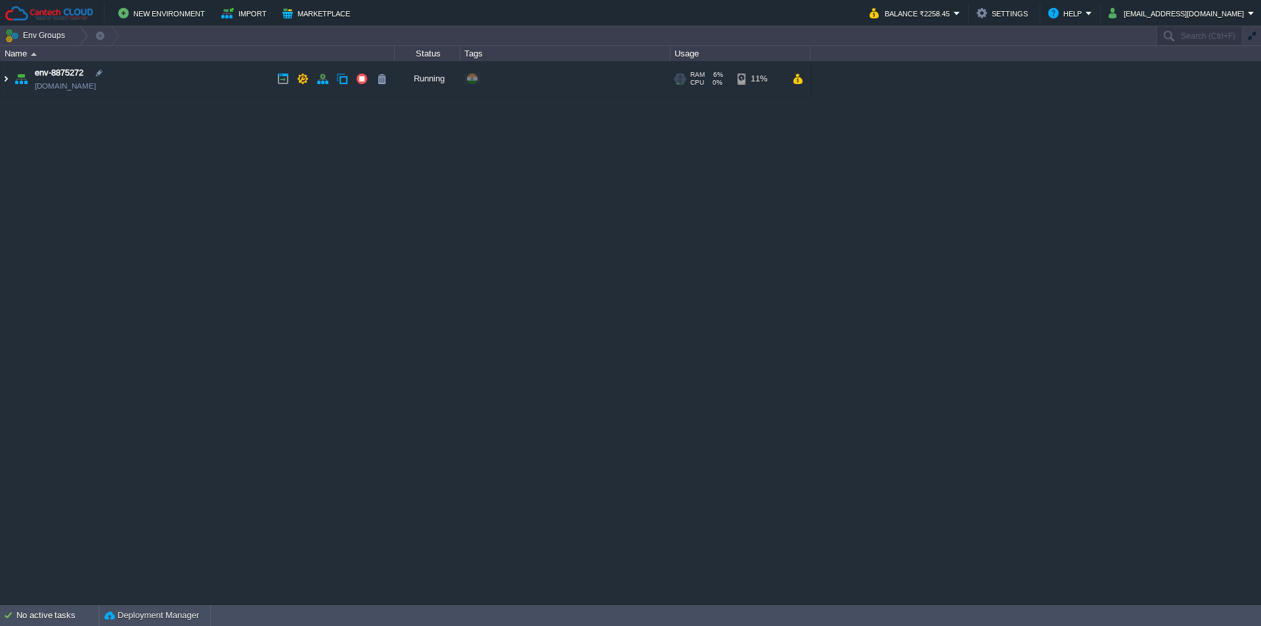
click at [3, 83] on img at bounding box center [6, 78] width 11 height 35
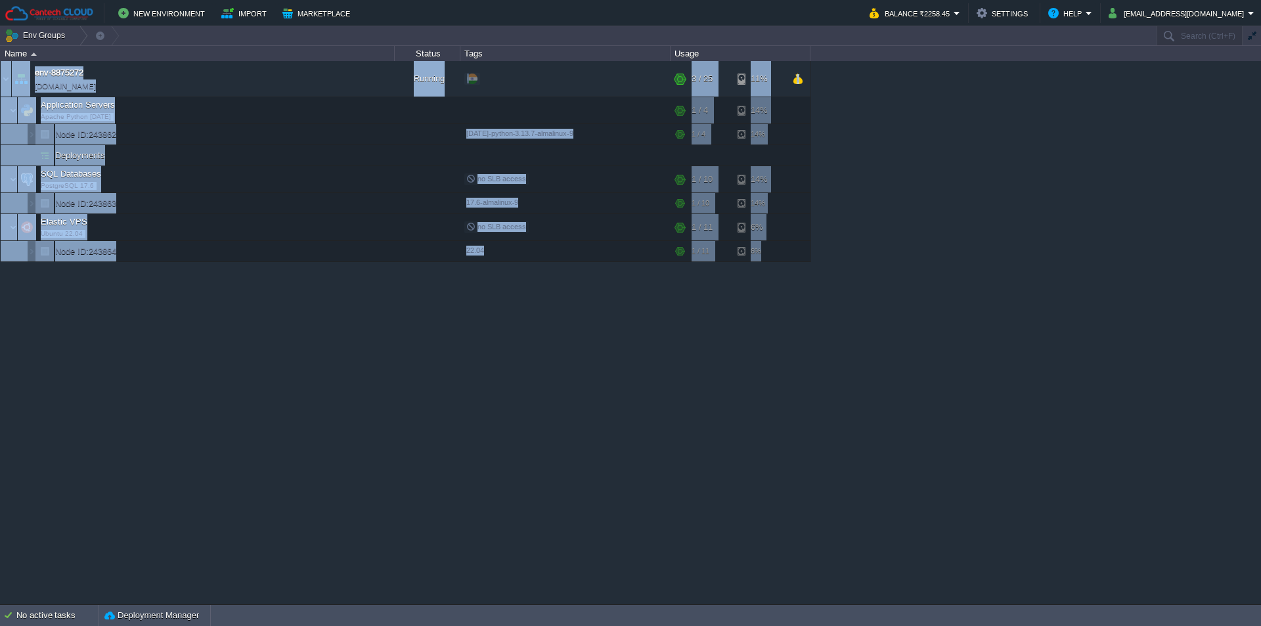
drag, startPoint x: 351, startPoint y: 615, endPoint x: 356, endPoint y: 535, distance: 80.3
click at [356, 535] on body "New Environment Import Marketplace Bonus ₹0.00 Upgrade Account Balance ₹2258.45…" at bounding box center [630, 313] width 1261 height 626
click at [327, 380] on div "env-8875272 [DOMAIN_NAME] Running + Add to Env Group RAM 6% CPU 0% 3 / 25 11% A…" at bounding box center [630, 332] width 1261 height 543
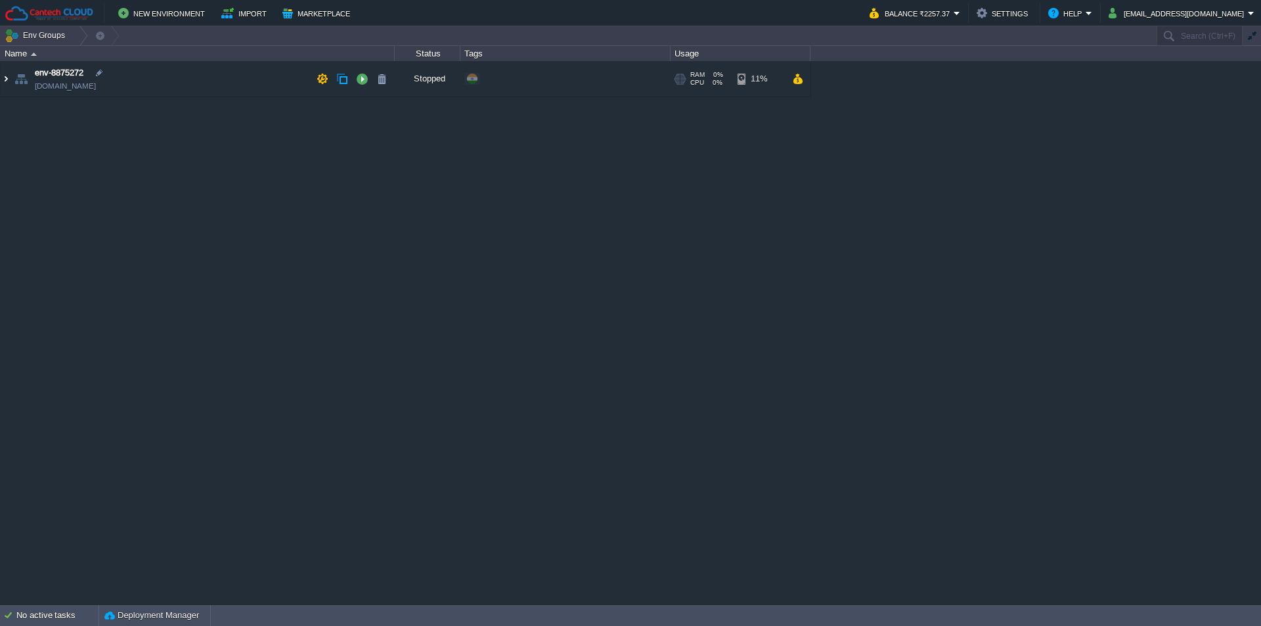
click at [4, 72] on img at bounding box center [6, 78] width 11 height 35
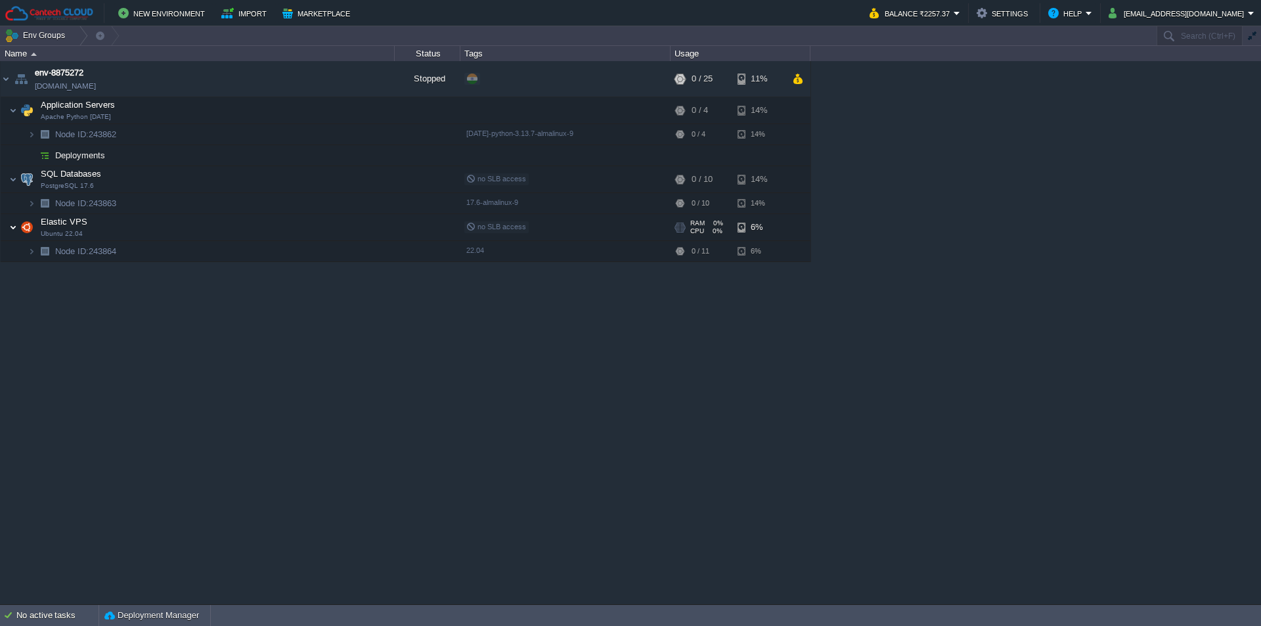
click at [13, 233] on img at bounding box center [13, 227] width 8 height 26
click at [15, 188] on img at bounding box center [13, 179] width 8 height 26
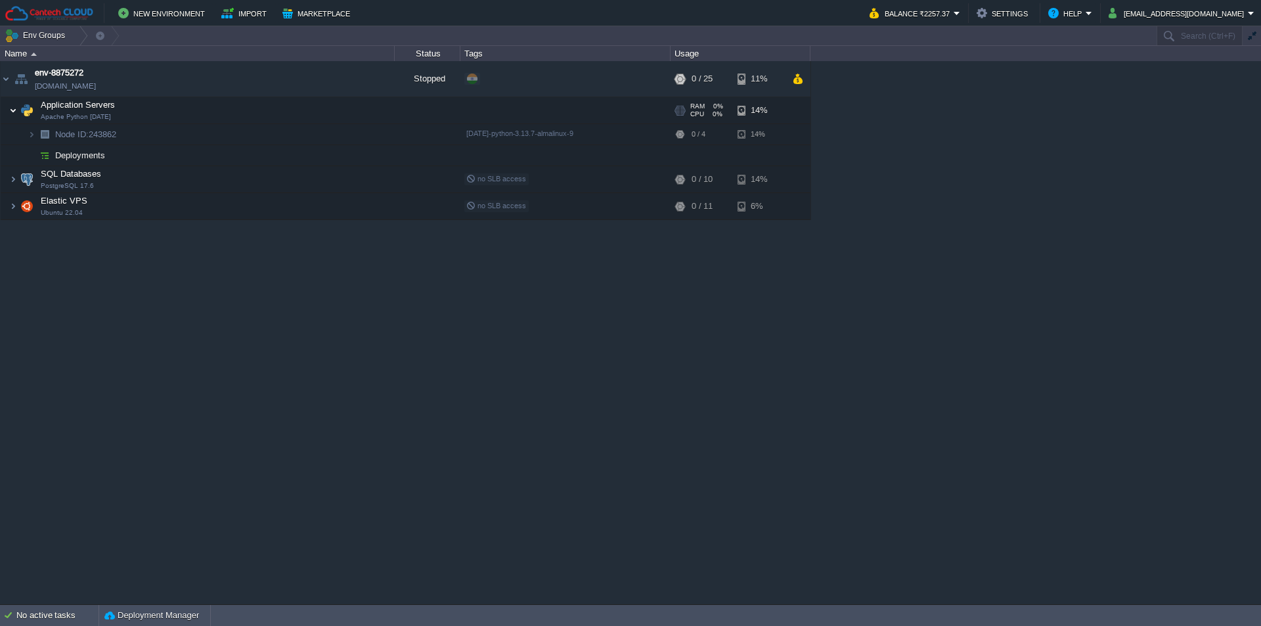
click at [13, 110] on img at bounding box center [13, 110] width 8 height 26
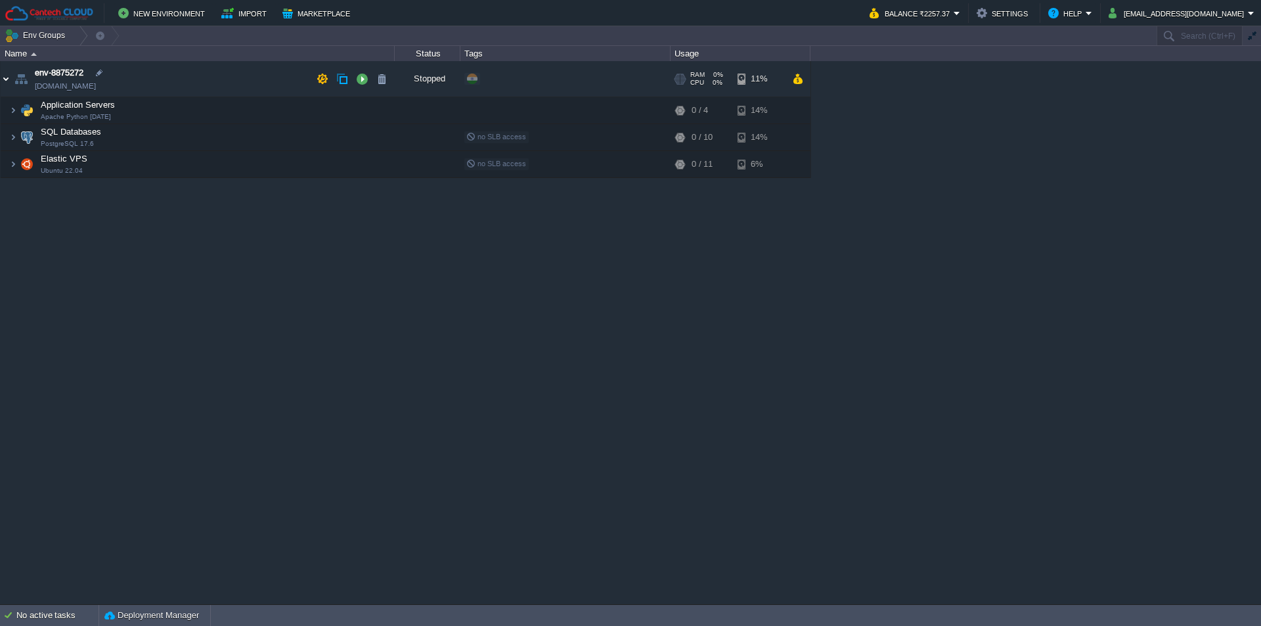
click at [5, 75] on img at bounding box center [6, 78] width 11 height 35
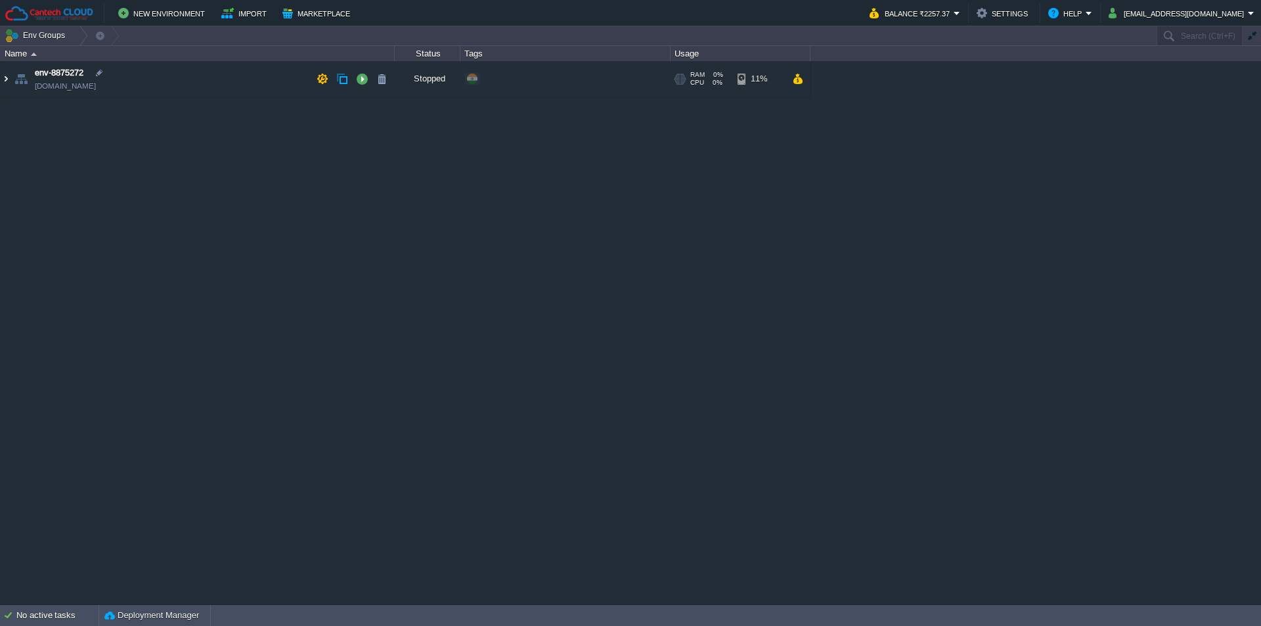
click at [4, 83] on img at bounding box center [6, 78] width 11 height 35
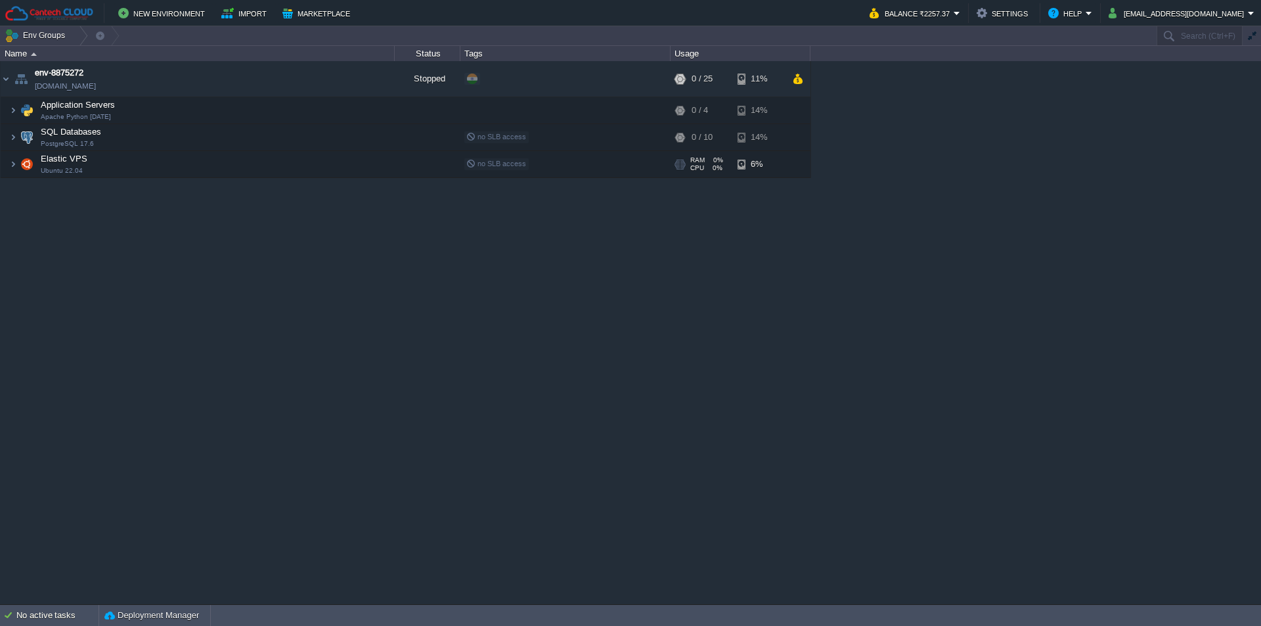
click at [8, 168] on span at bounding box center [5, 164] width 9 height 10
click at [12, 142] on img at bounding box center [13, 137] width 8 height 26
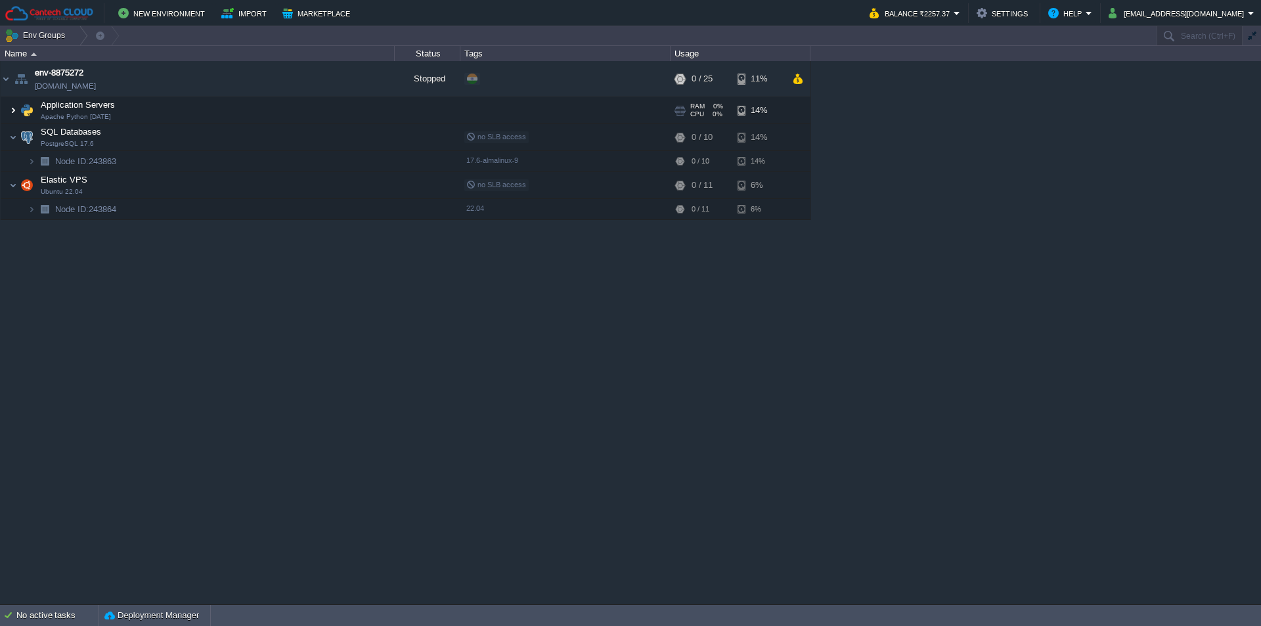
click at [14, 117] on img at bounding box center [13, 110] width 8 height 26
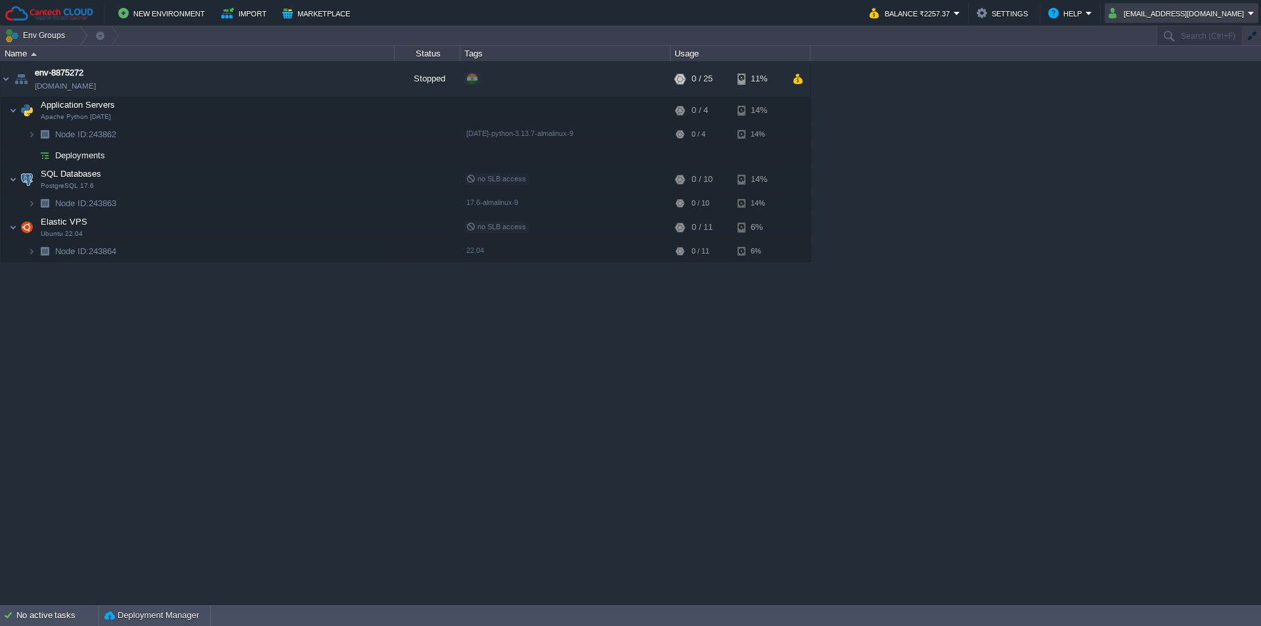
click at [1215, 12] on button "[EMAIL_ADDRESS][DOMAIN_NAME]" at bounding box center [1178, 13] width 139 height 16
click at [1192, 72] on span "Sign out" at bounding box center [1192, 69] width 32 height 10
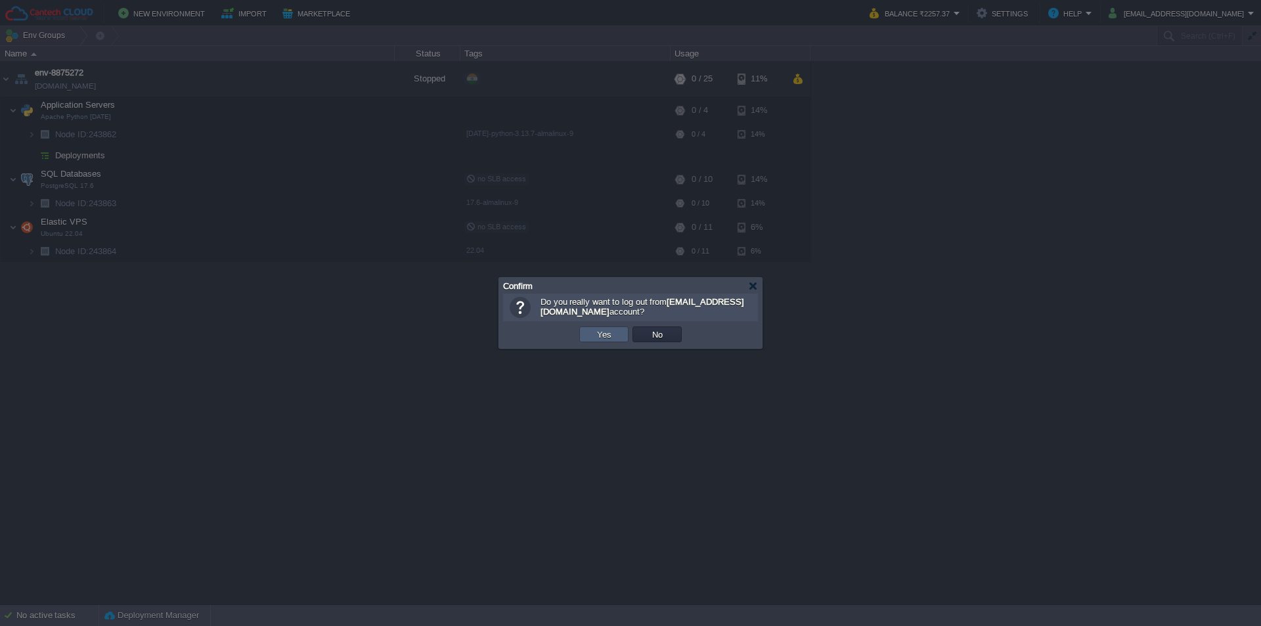
click at [600, 336] on button "Yes" at bounding box center [604, 334] width 22 height 12
